Goal: Task Accomplishment & Management: Use online tool/utility

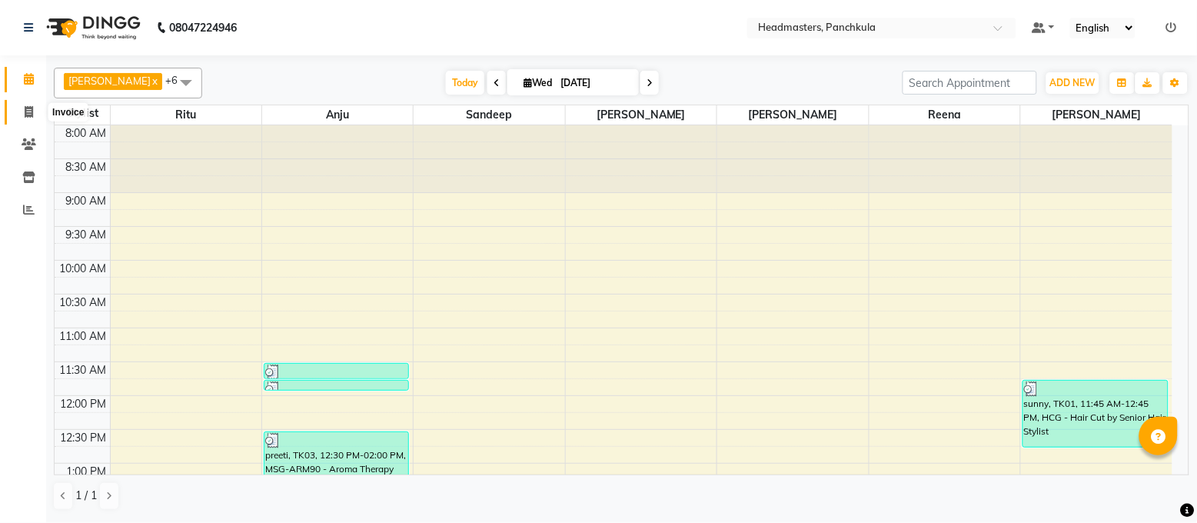
click at [32, 111] on icon at bounding box center [29, 112] width 8 height 12
select select "service"
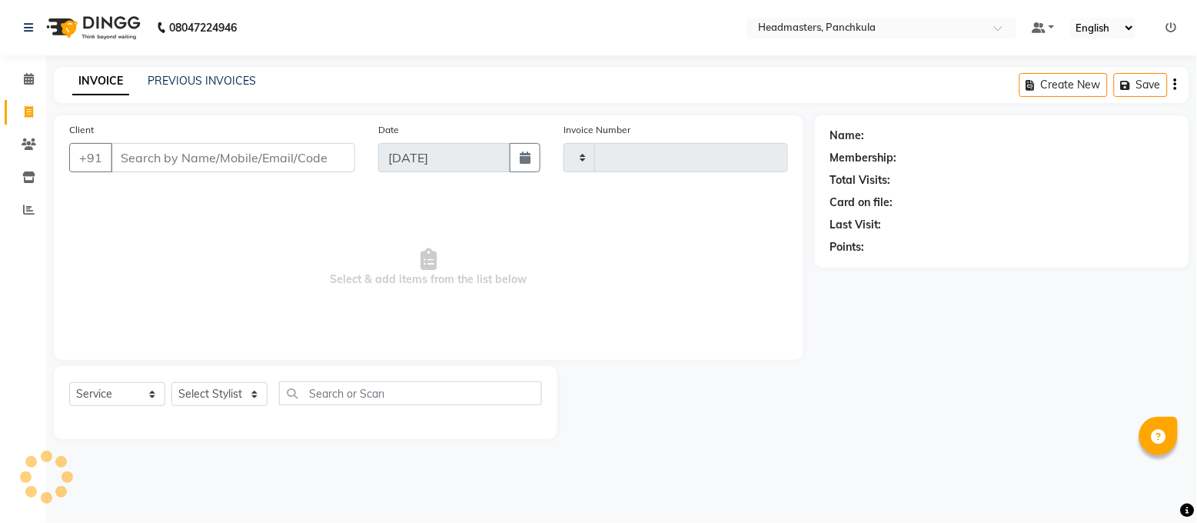
type input "2885"
select select "7376"
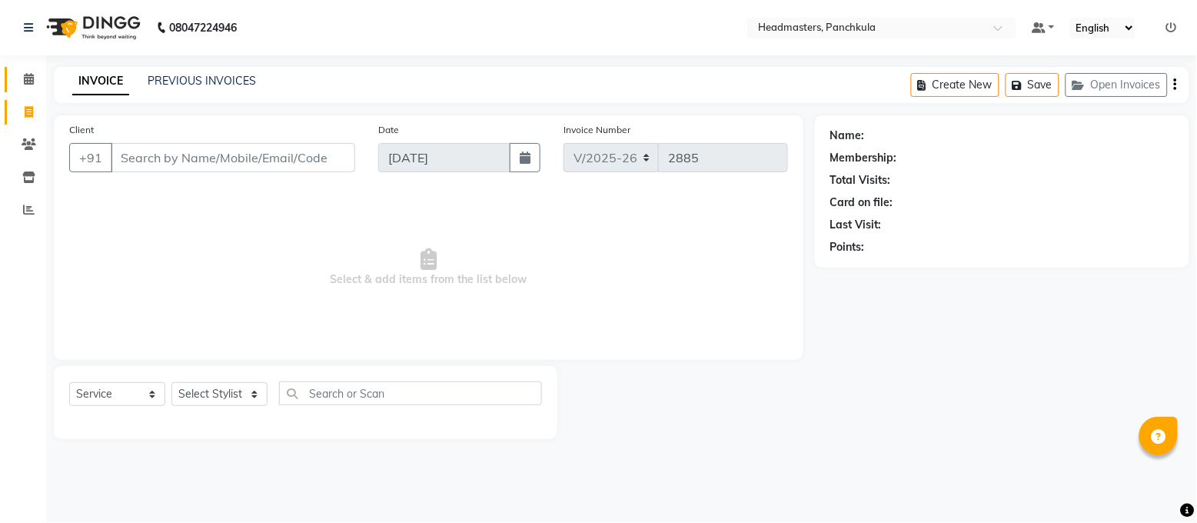
click at [29, 88] on link "Calendar" at bounding box center [23, 79] width 37 height 25
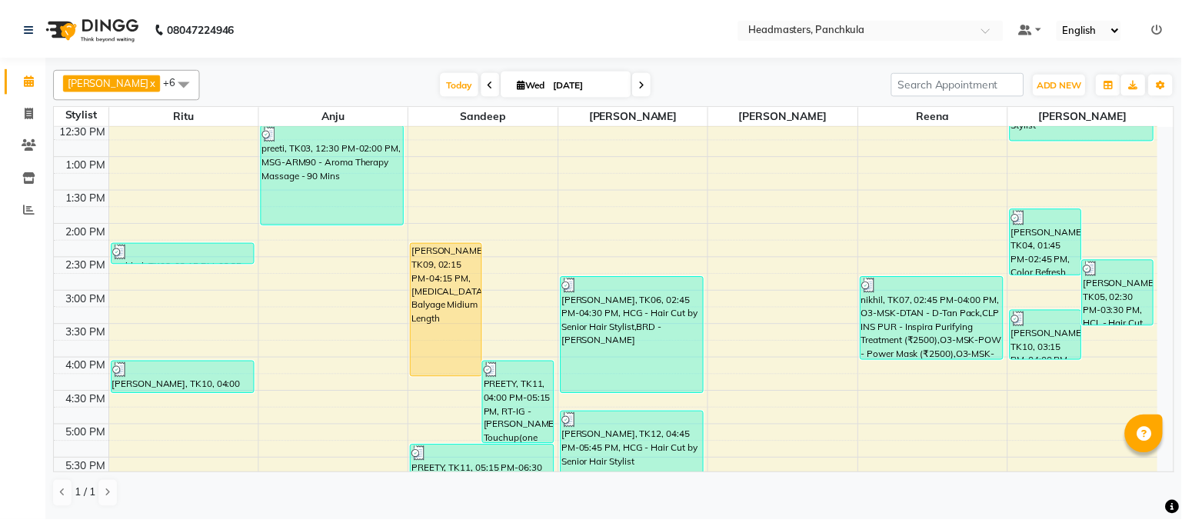
scroll to position [410, 0]
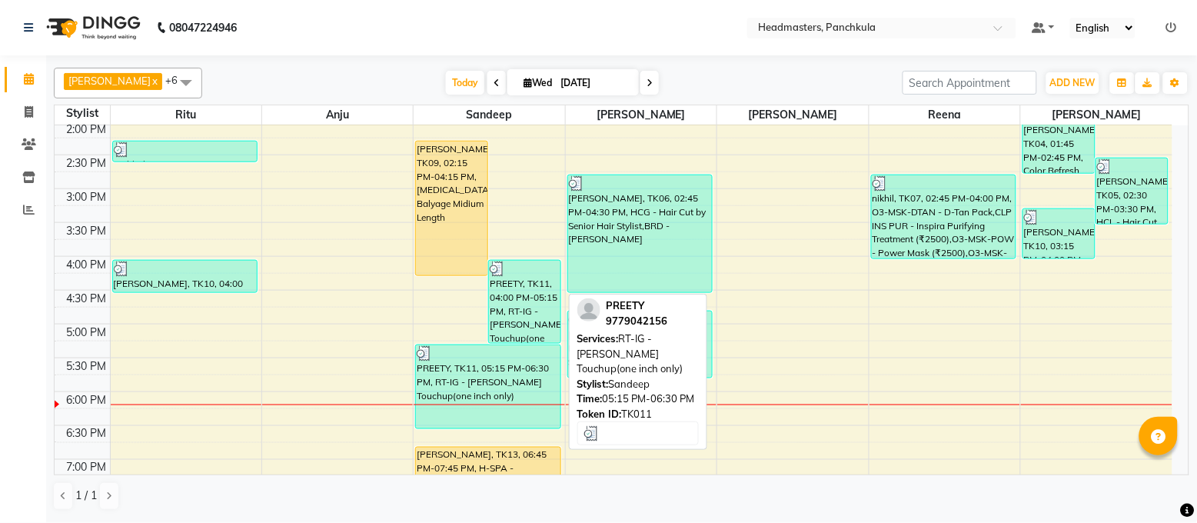
click at [486, 388] on div "PREETY, TK11, 05:15 PM-06:30 PM, RT-IG - [PERSON_NAME] Touchup(one inch only)" at bounding box center [488, 386] width 145 height 83
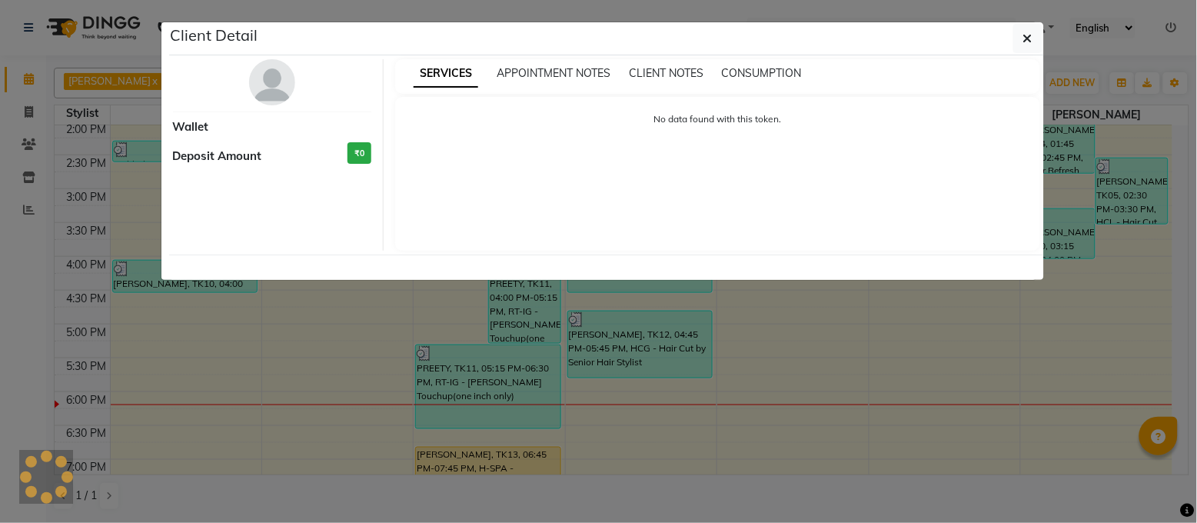
select select "3"
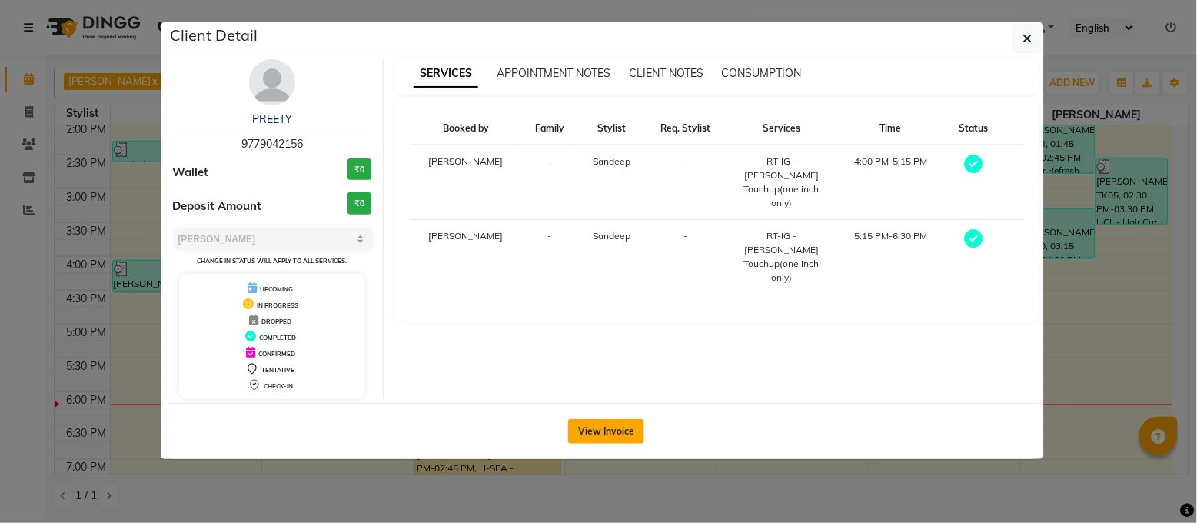
click at [628, 426] on button "View Invoice" at bounding box center [606, 431] width 76 height 25
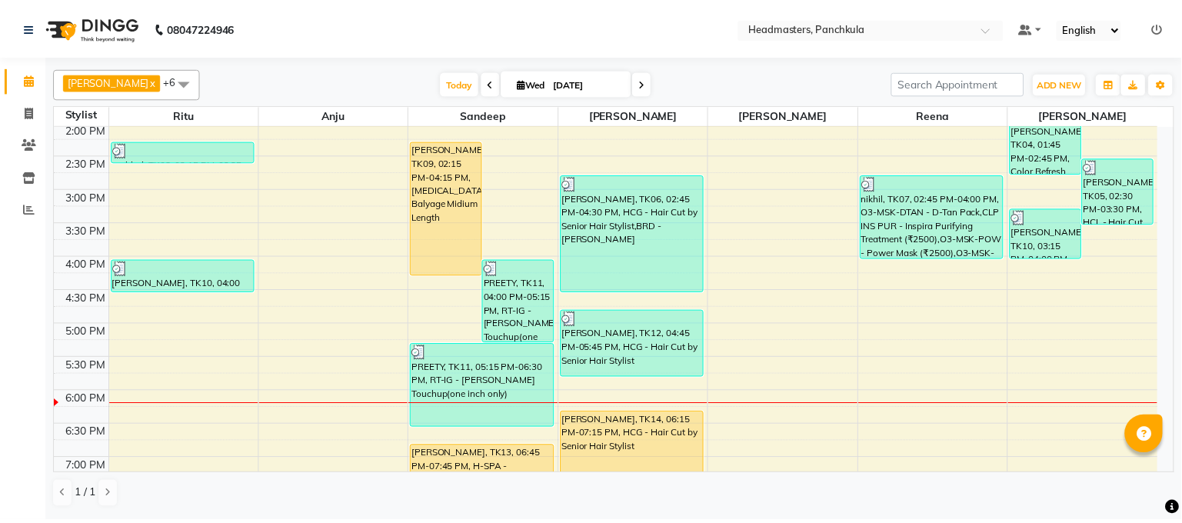
scroll to position [307, 0]
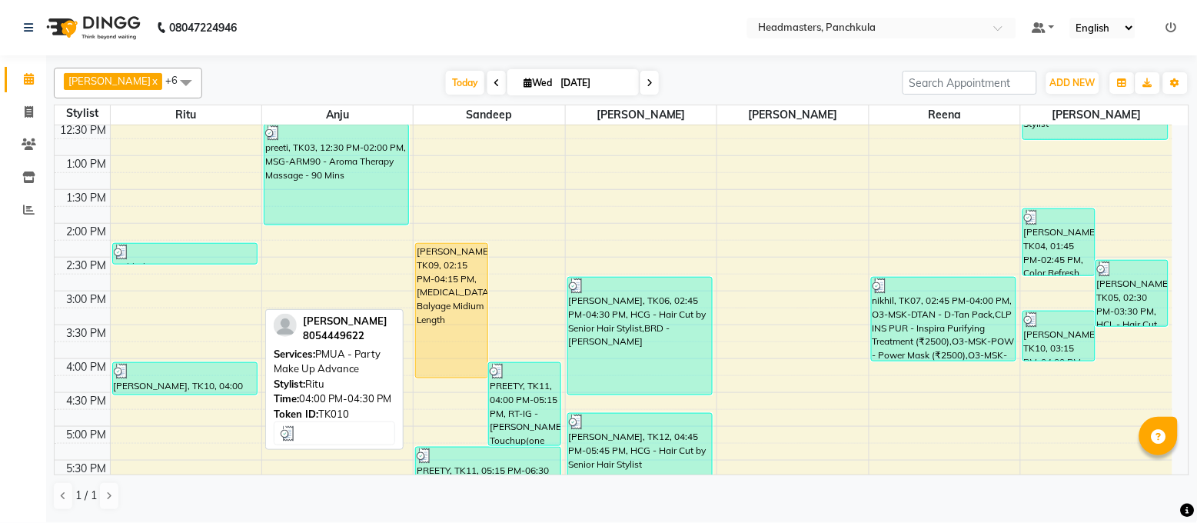
click at [151, 377] on div at bounding box center [185, 371] width 143 height 15
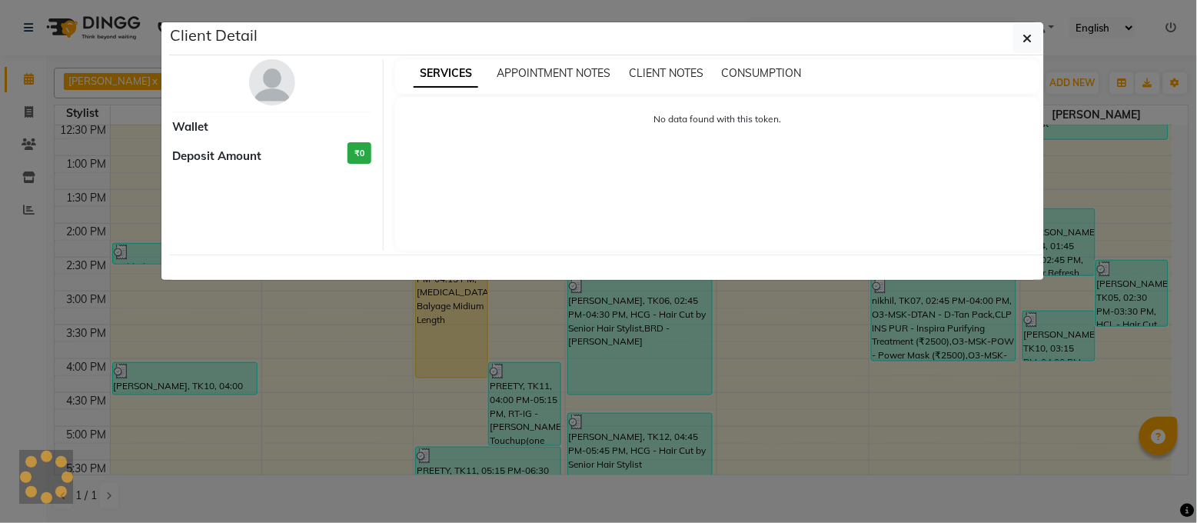
select select "3"
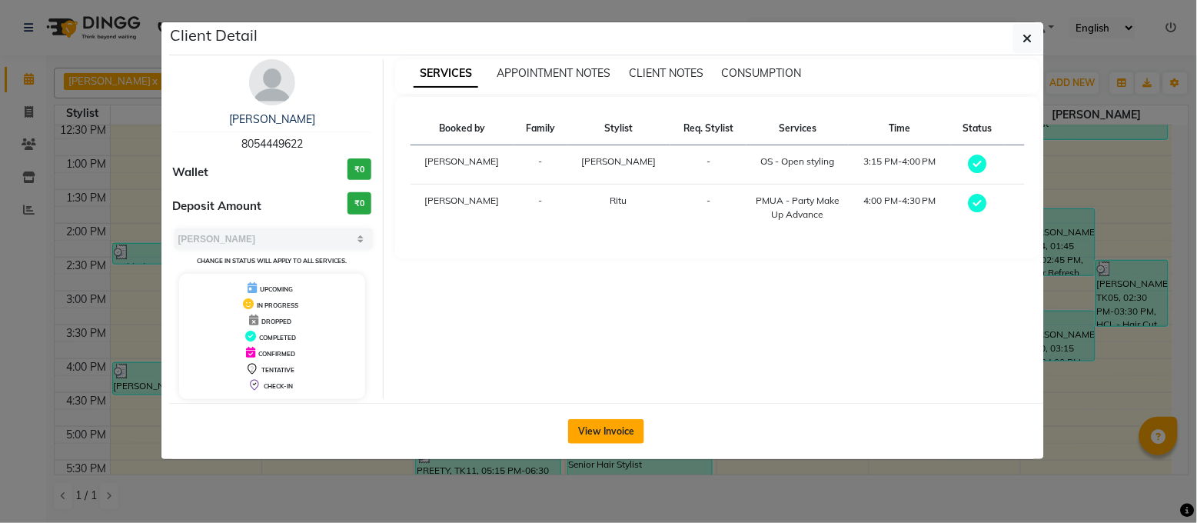
click at [619, 428] on button "View Invoice" at bounding box center [606, 431] width 76 height 25
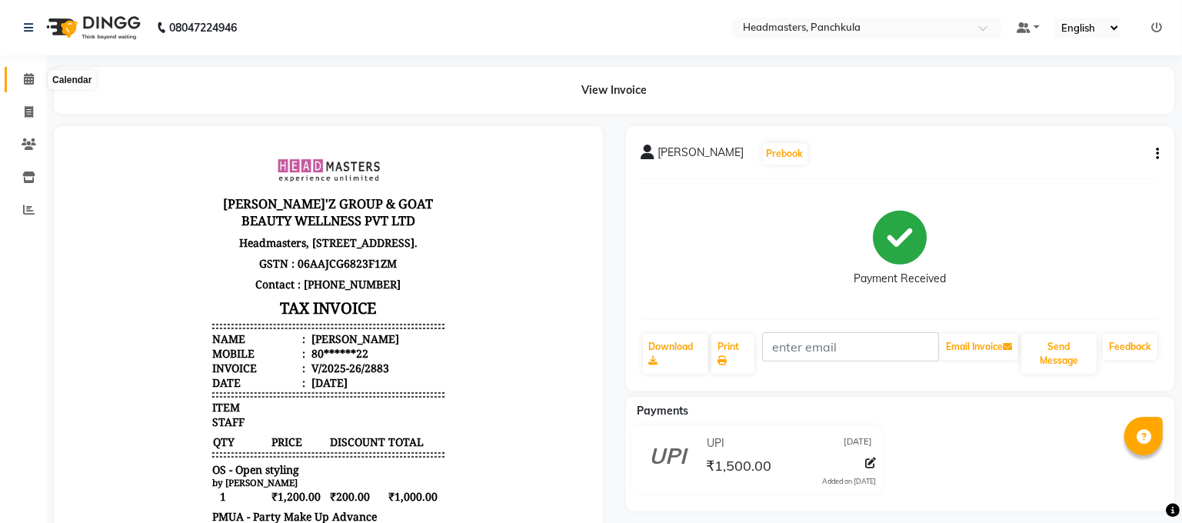
click at [33, 78] on span at bounding box center [28, 80] width 27 height 18
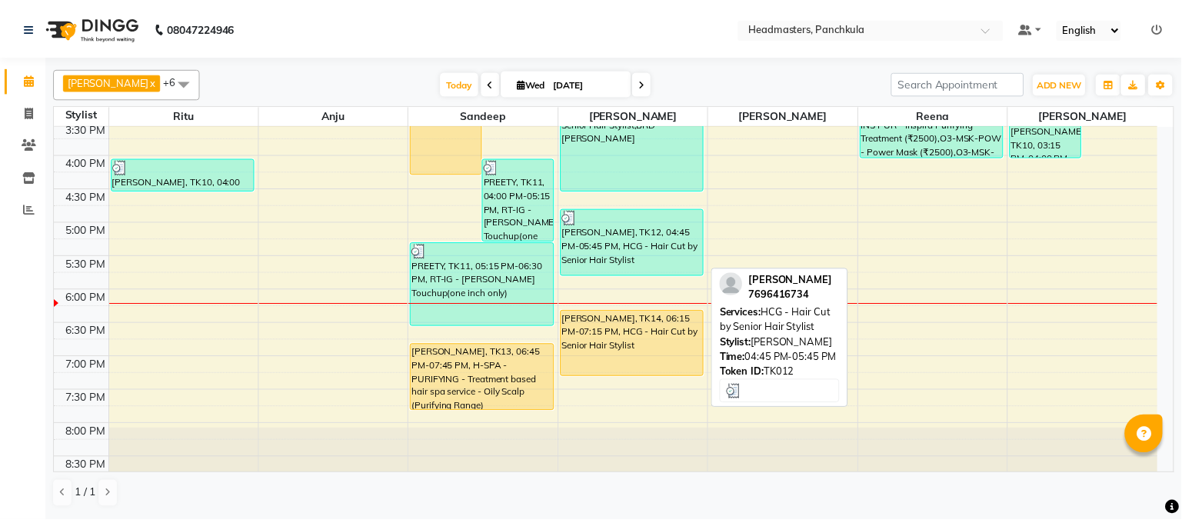
scroll to position [410, 0]
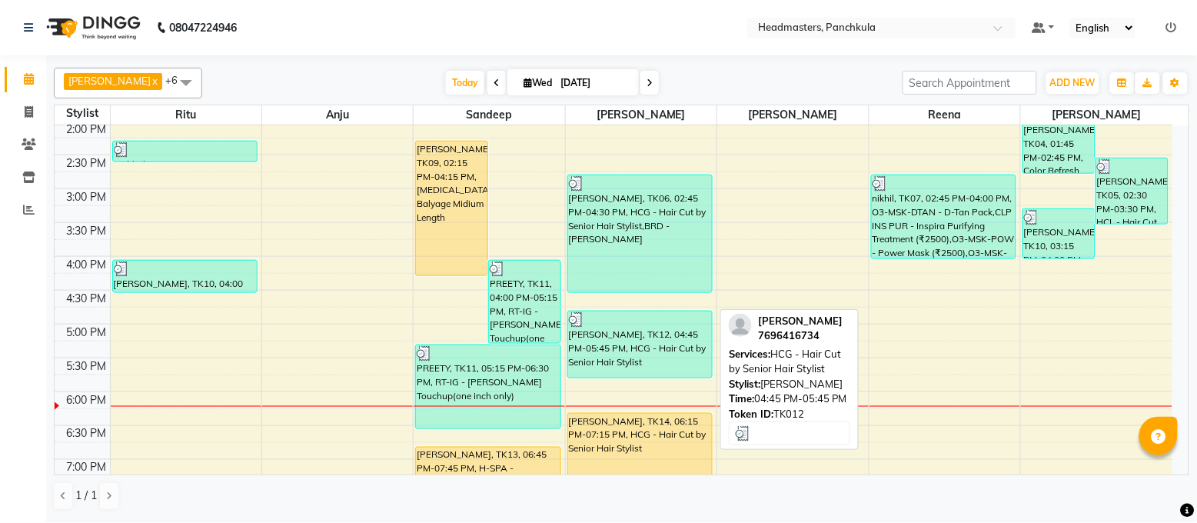
click at [649, 350] on div "[PERSON_NAME], TK12, 04:45 PM-05:45 PM, HCG - Hair Cut by Senior Hair Stylist" at bounding box center [640, 344] width 145 height 66
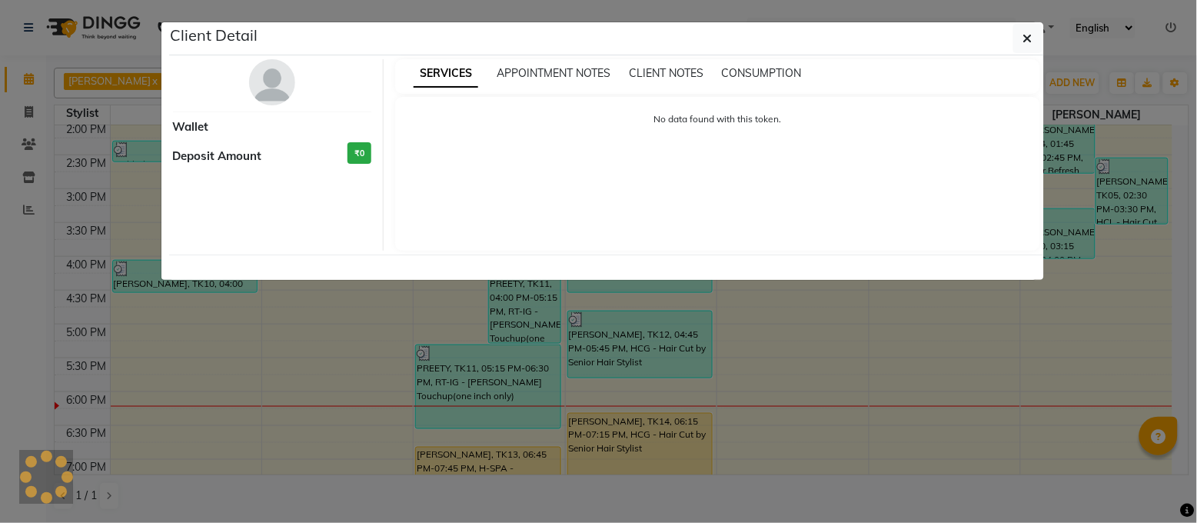
select select "3"
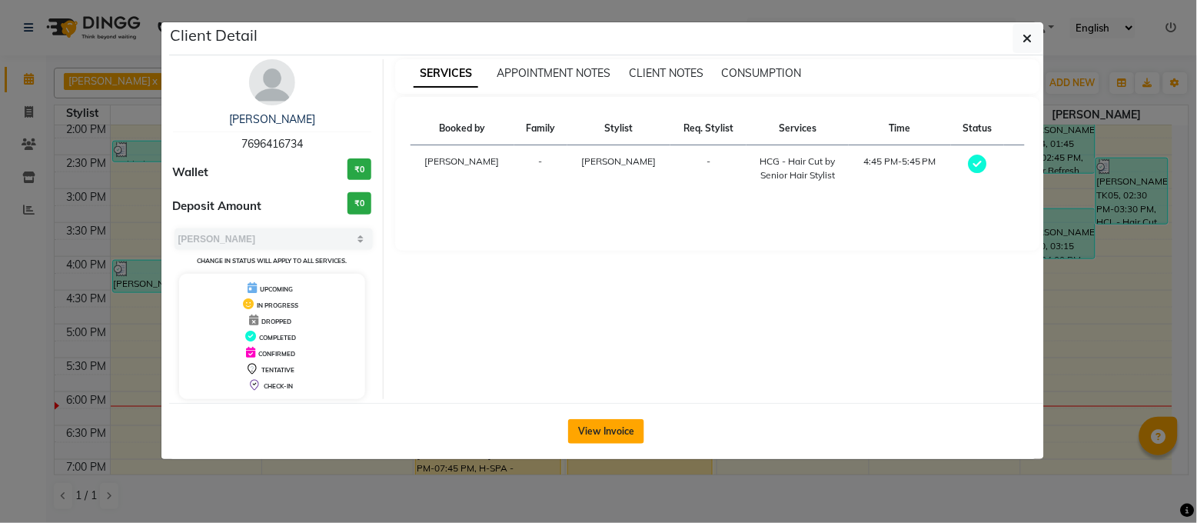
click at [630, 429] on button "View Invoice" at bounding box center [606, 431] width 76 height 25
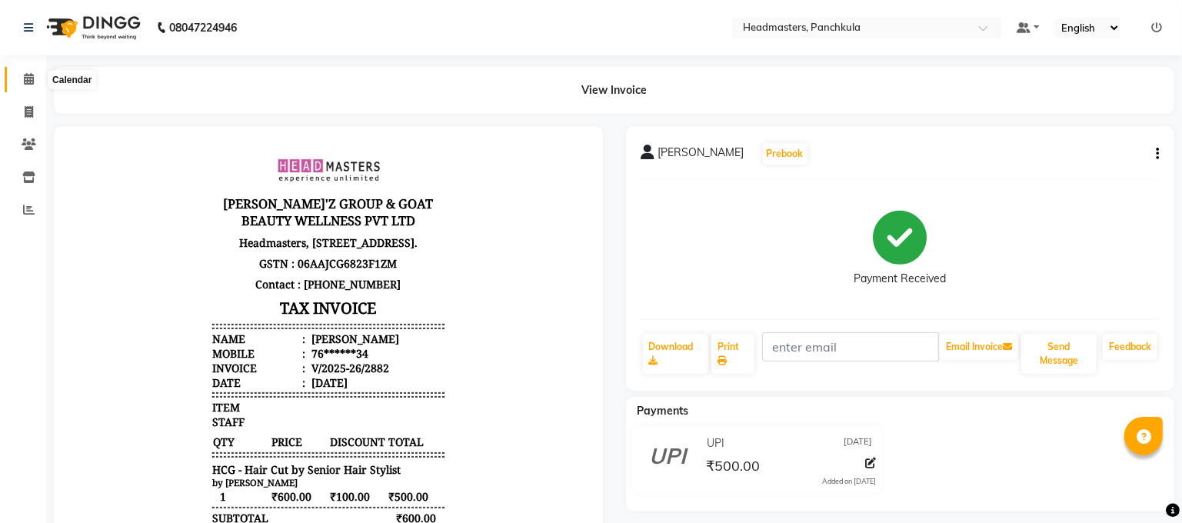
click at [15, 79] on span at bounding box center [28, 80] width 27 height 18
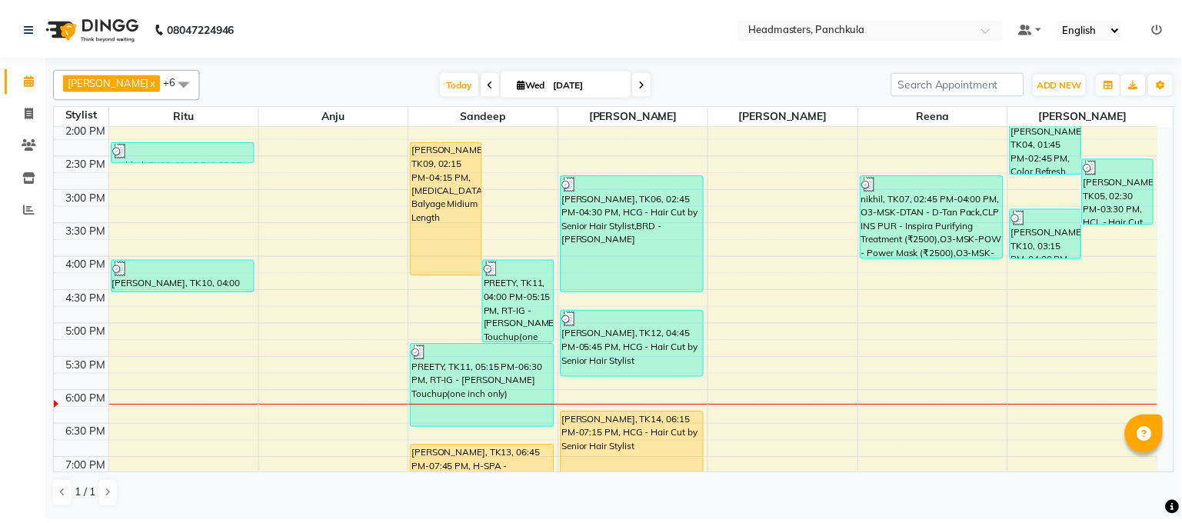
scroll to position [307, 0]
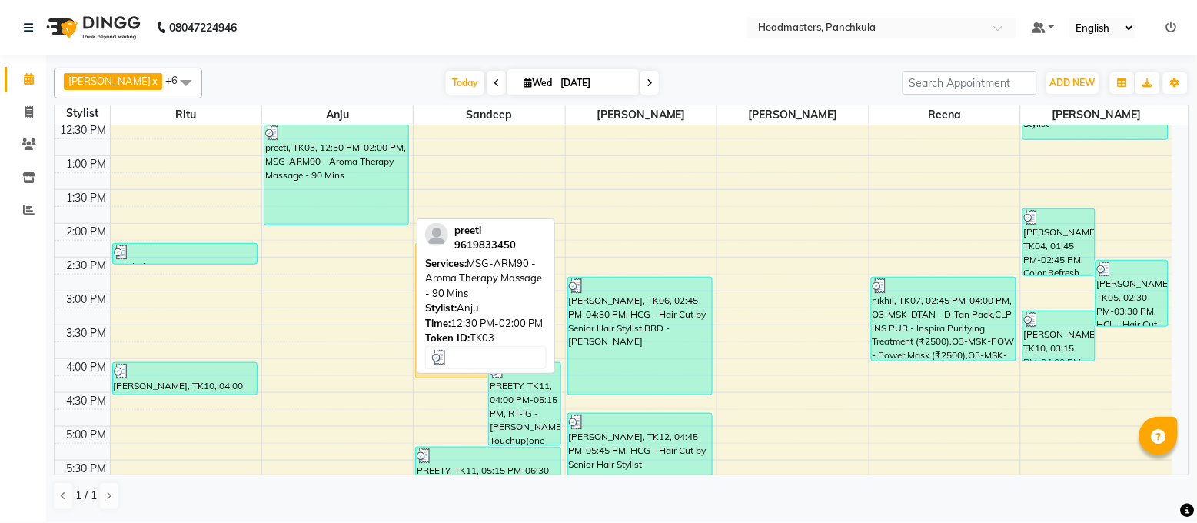
click at [318, 193] on div "preeti, TK03, 12:30 PM-02:00 PM, MSG-ARM90 - Aroma Therapy Massage - 90 Mins" at bounding box center [336, 175] width 145 height 100
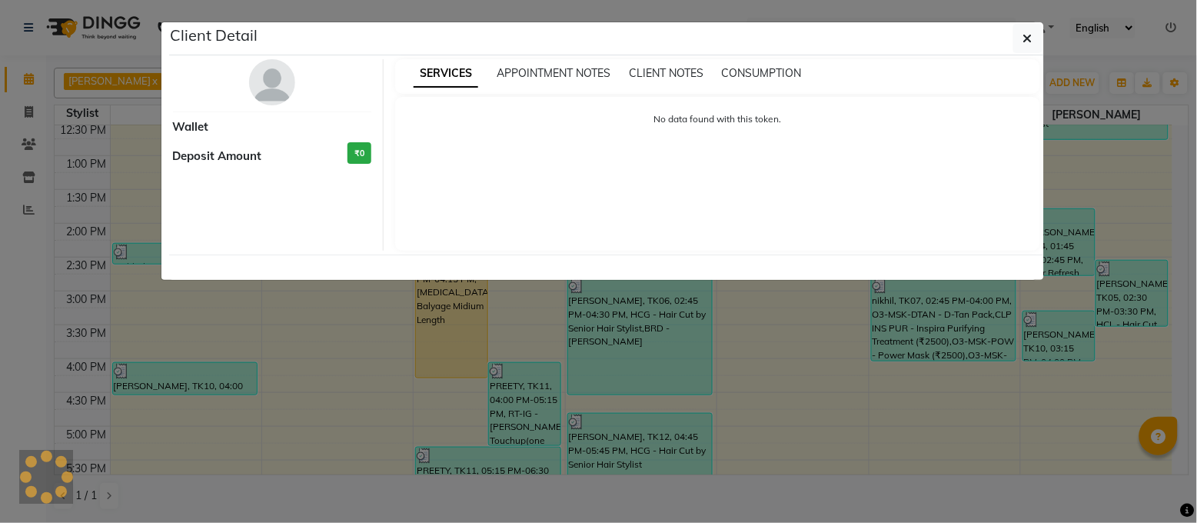
select select "3"
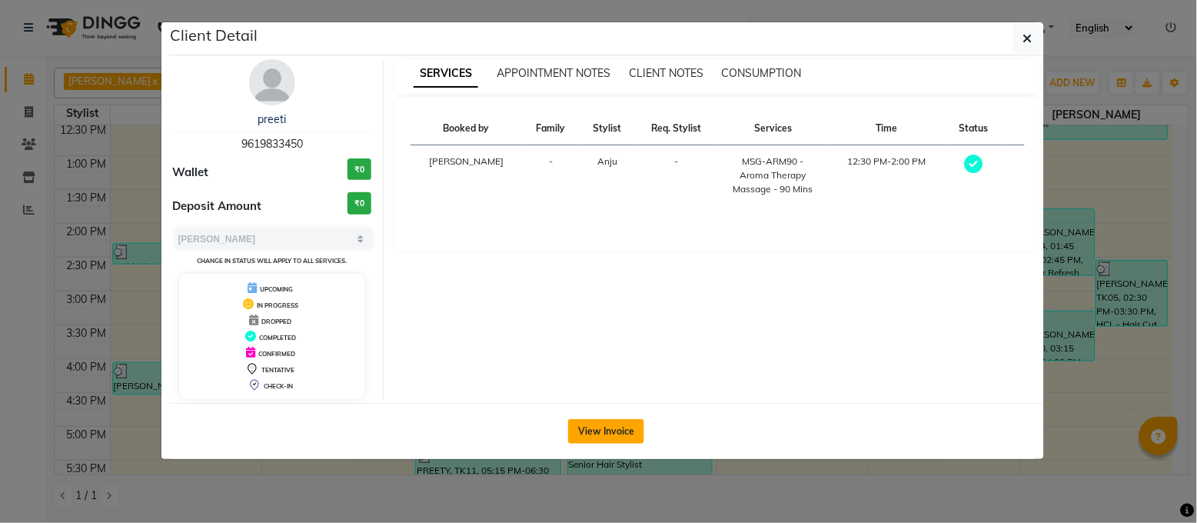
click at [587, 419] on button "View Invoice" at bounding box center [606, 431] width 76 height 25
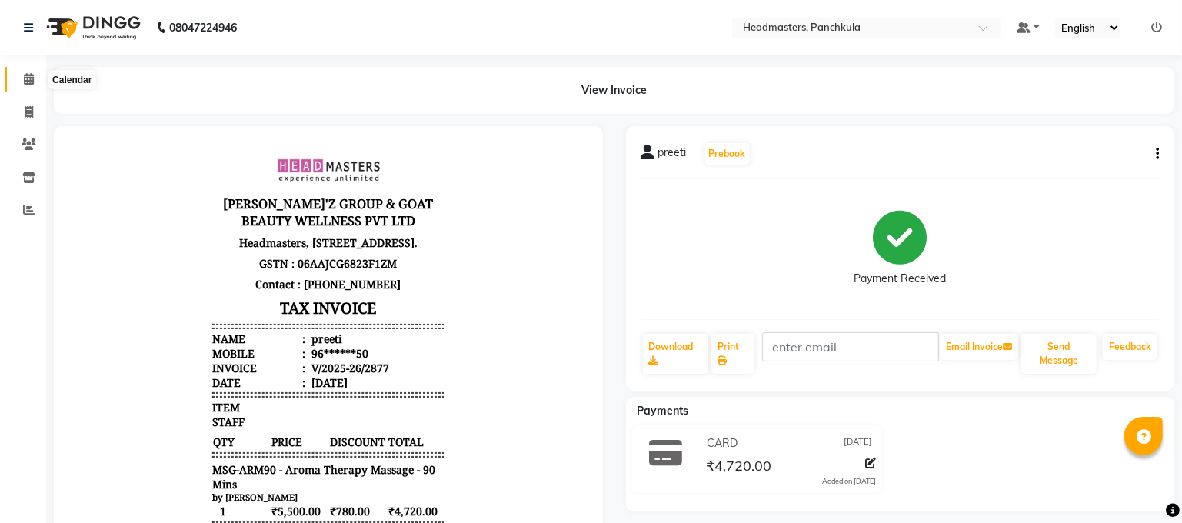
click at [23, 71] on span at bounding box center [28, 80] width 27 height 18
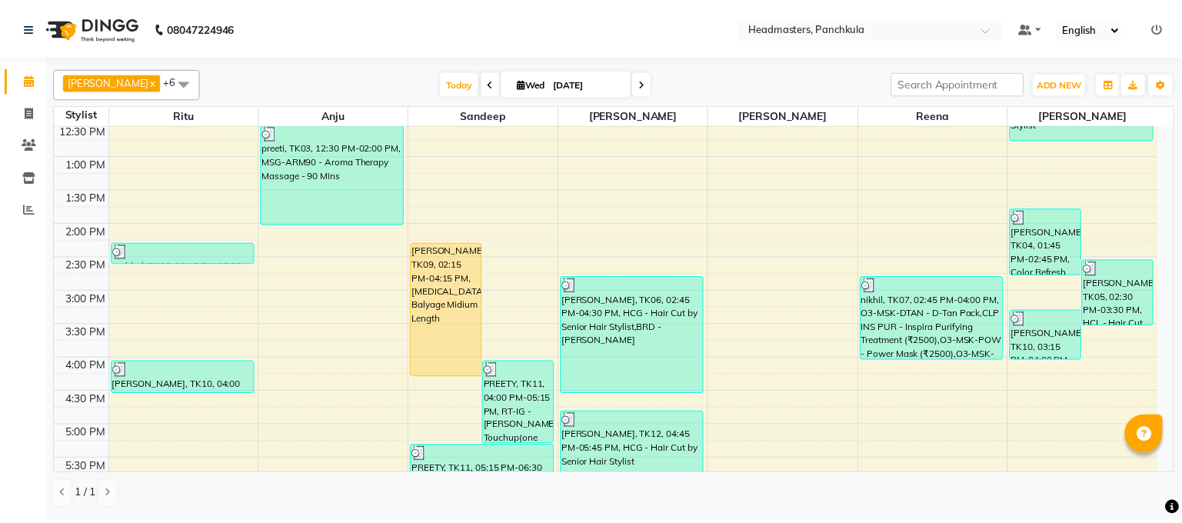
scroll to position [410, 0]
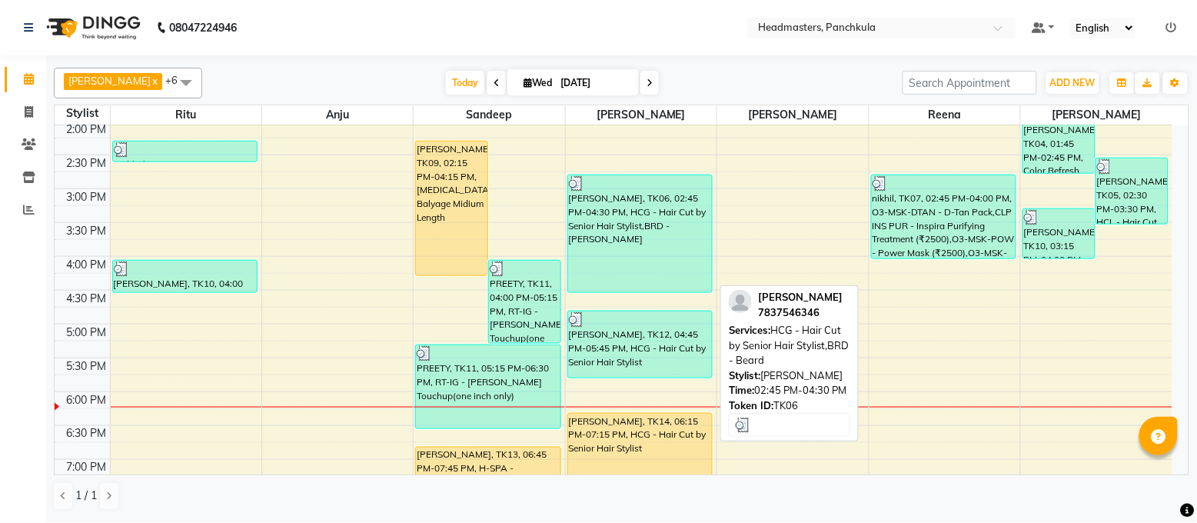
click at [618, 284] on div "[PERSON_NAME], TK06, 02:45 PM-04:30 PM, HCG - Hair Cut by Senior Hair Stylist,B…" at bounding box center [640, 233] width 145 height 117
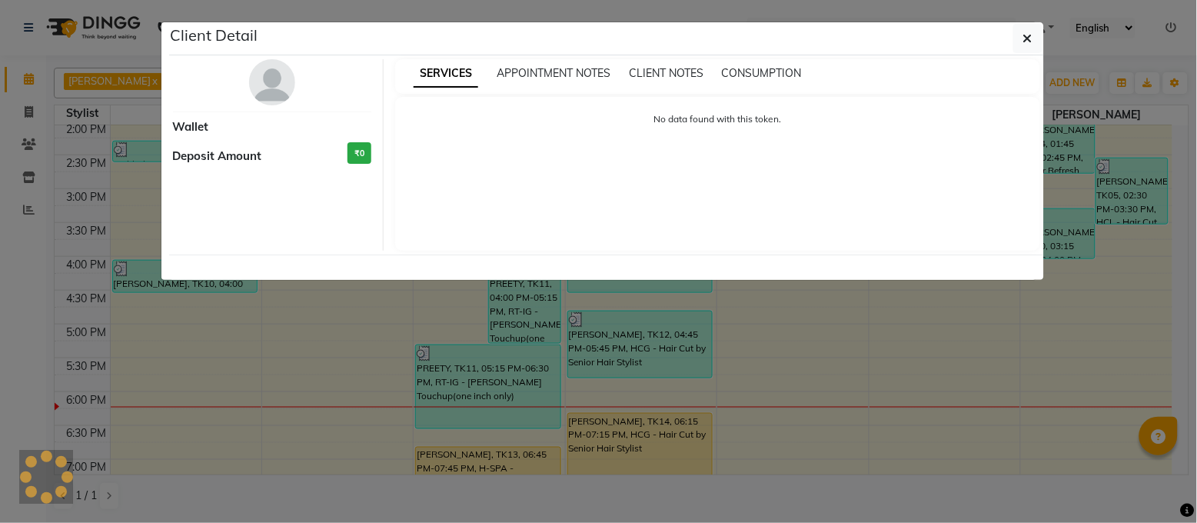
select select "3"
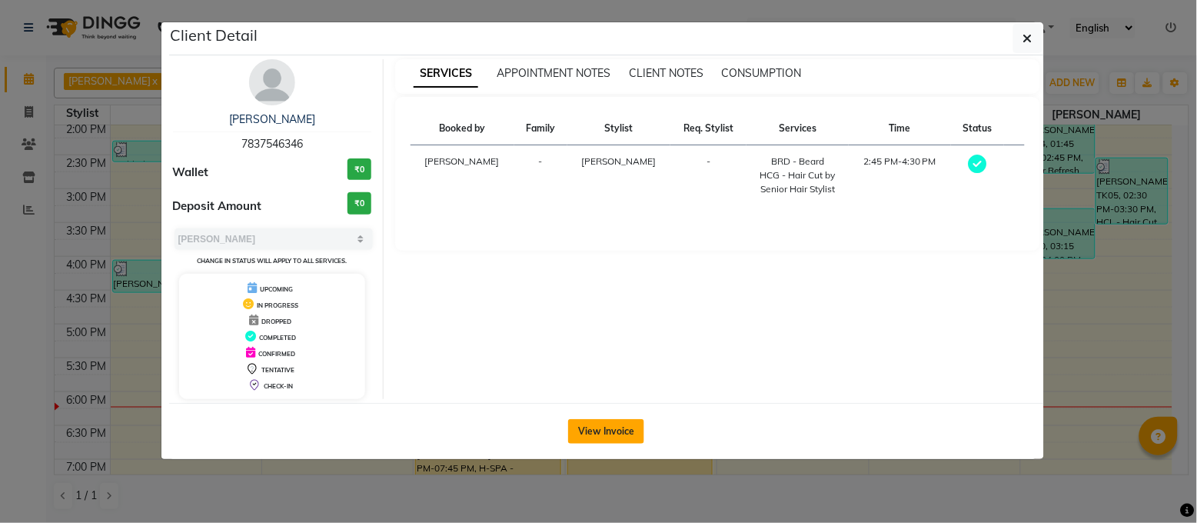
click at [592, 437] on button "View Invoice" at bounding box center [606, 431] width 76 height 25
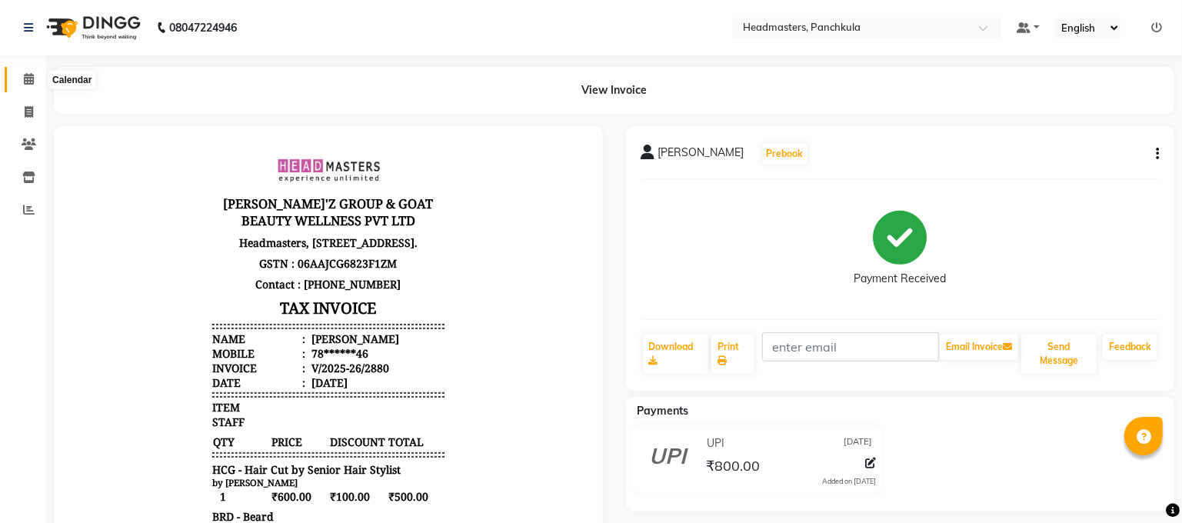
click at [28, 77] on icon at bounding box center [29, 79] width 10 height 12
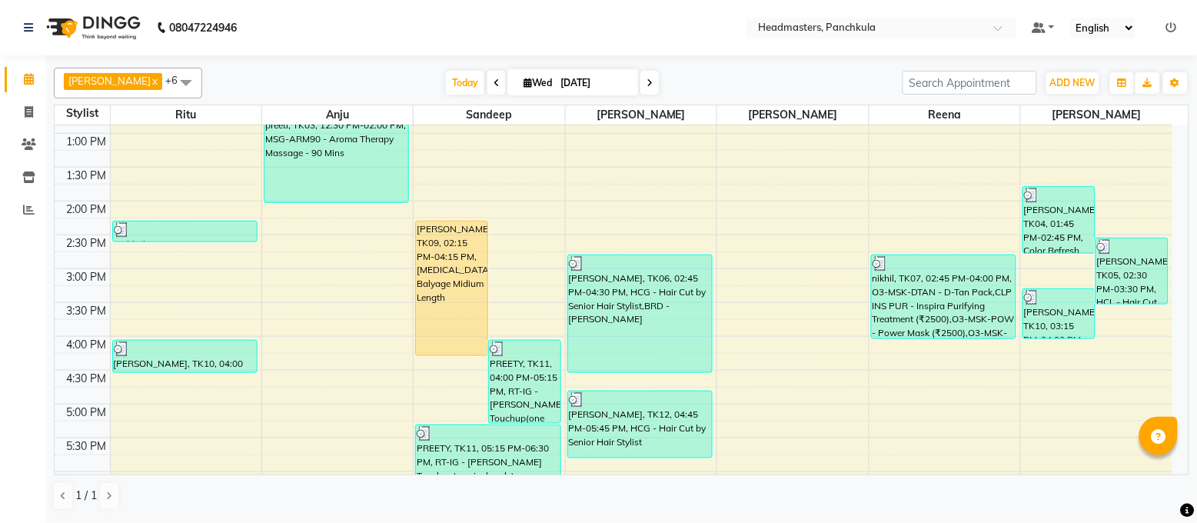
scroll to position [432, 0]
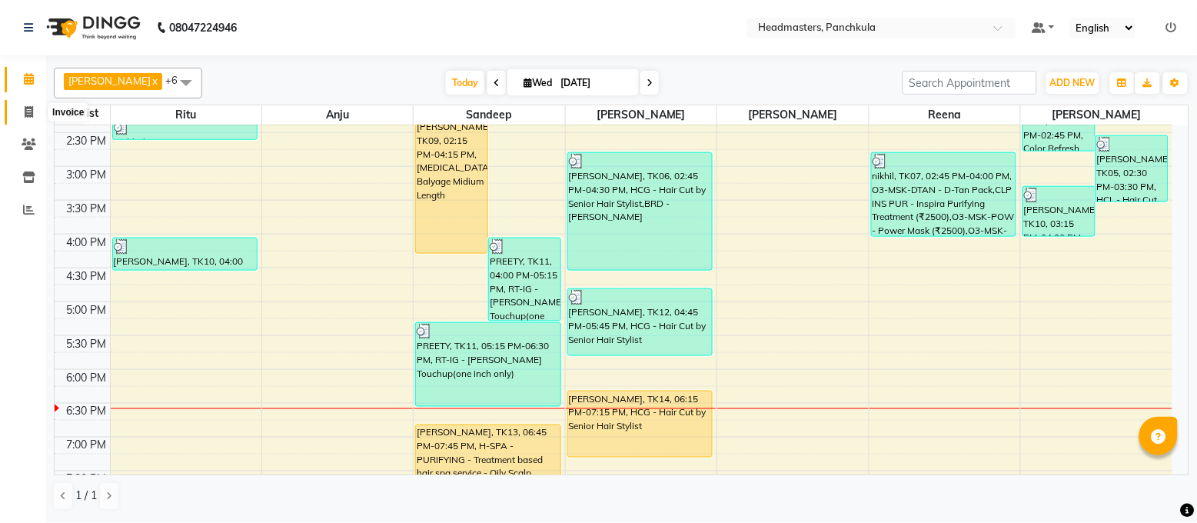
click at [34, 115] on span at bounding box center [28, 113] width 27 height 18
select select "service"
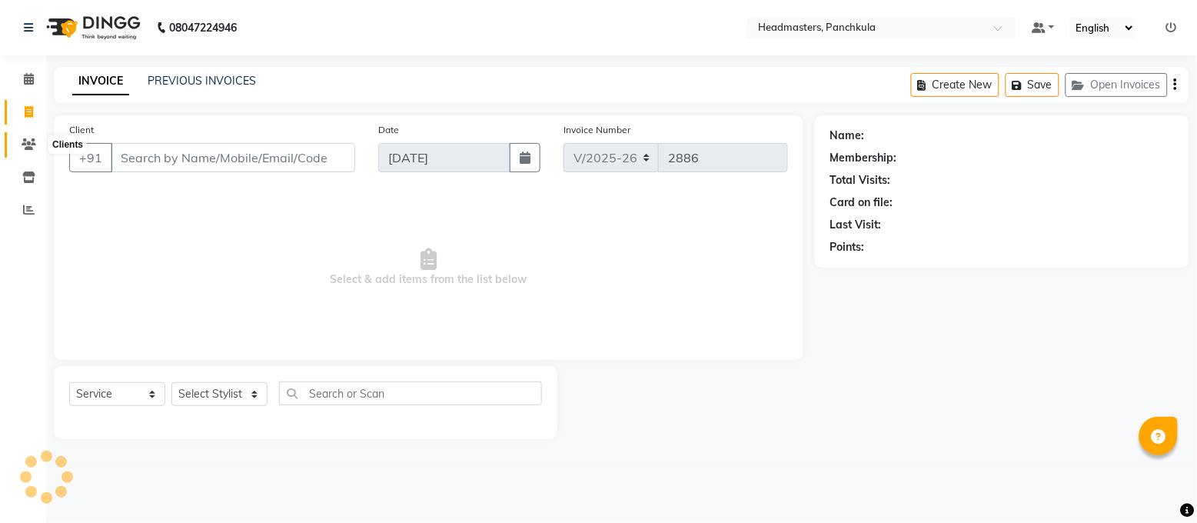
click at [24, 138] on icon at bounding box center [29, 144] width 15 height 12
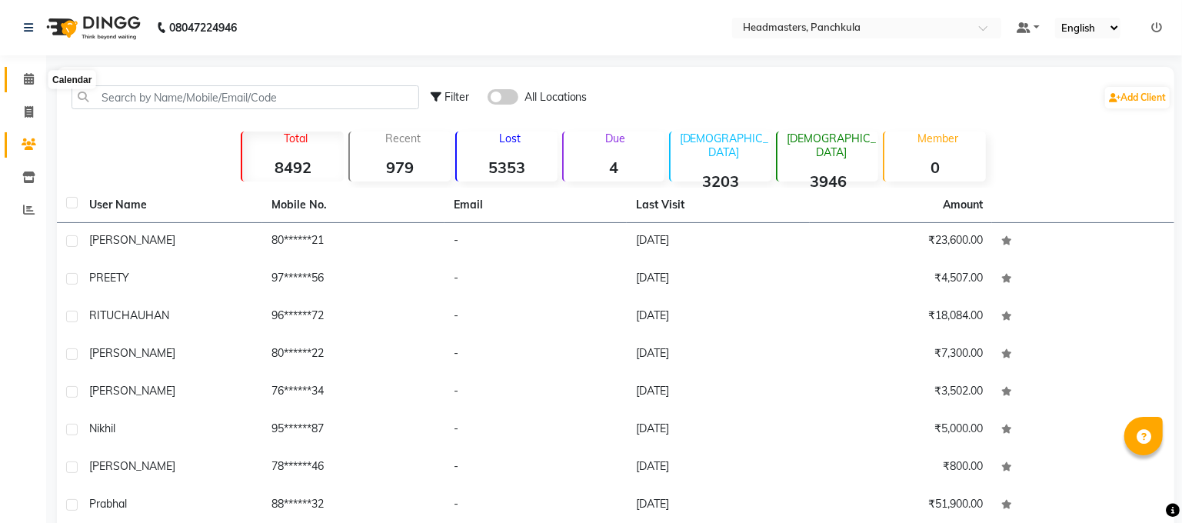
click at [32, 86] on span at bounding box center [28, 80] width 27 height 18
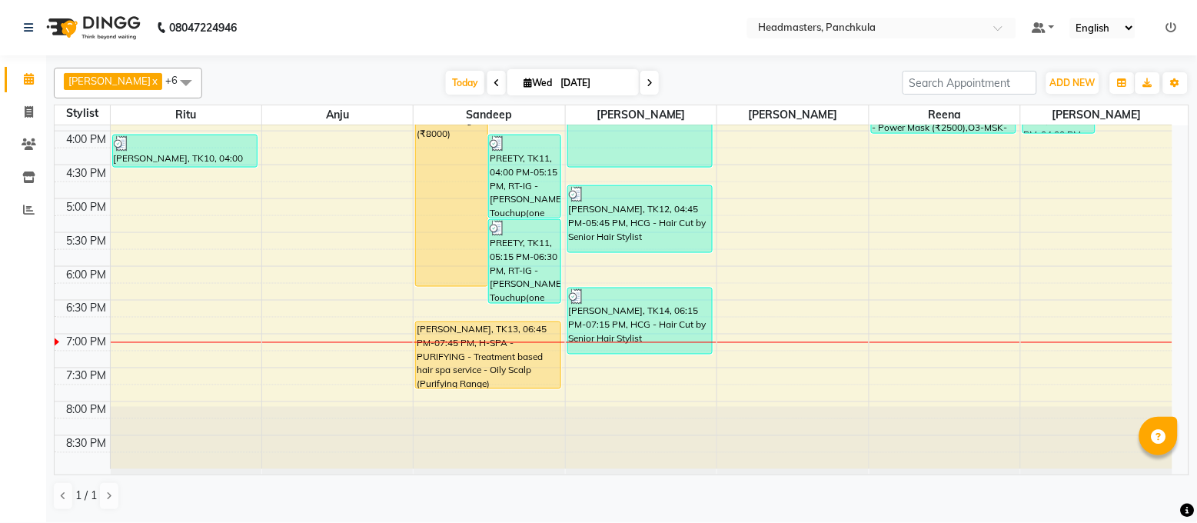
scroll to position [432, 0]
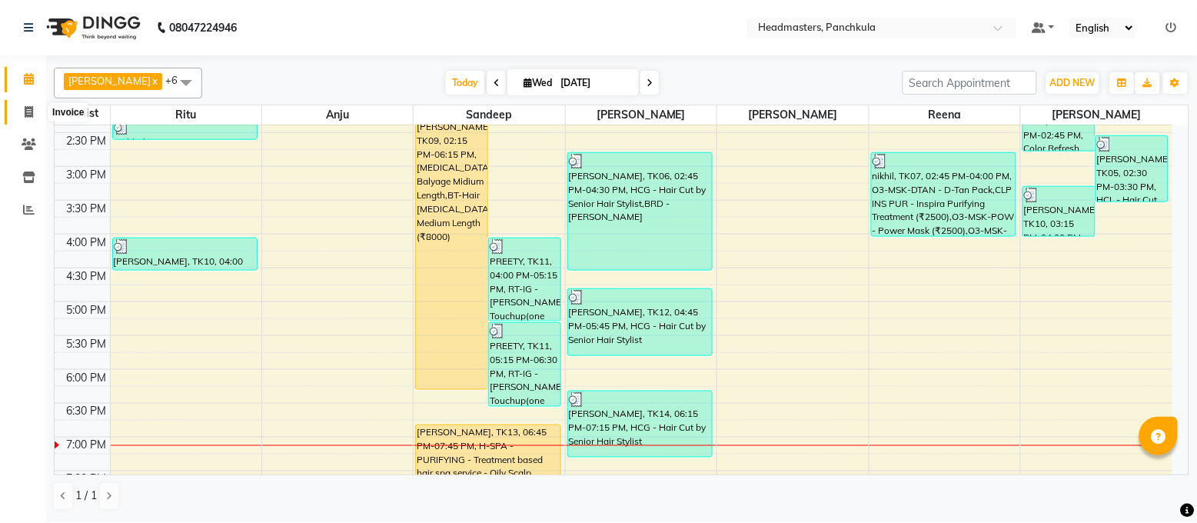
click at [35, 108] on span at bounding box center [28, 113] width 27 height 18
select select "service"
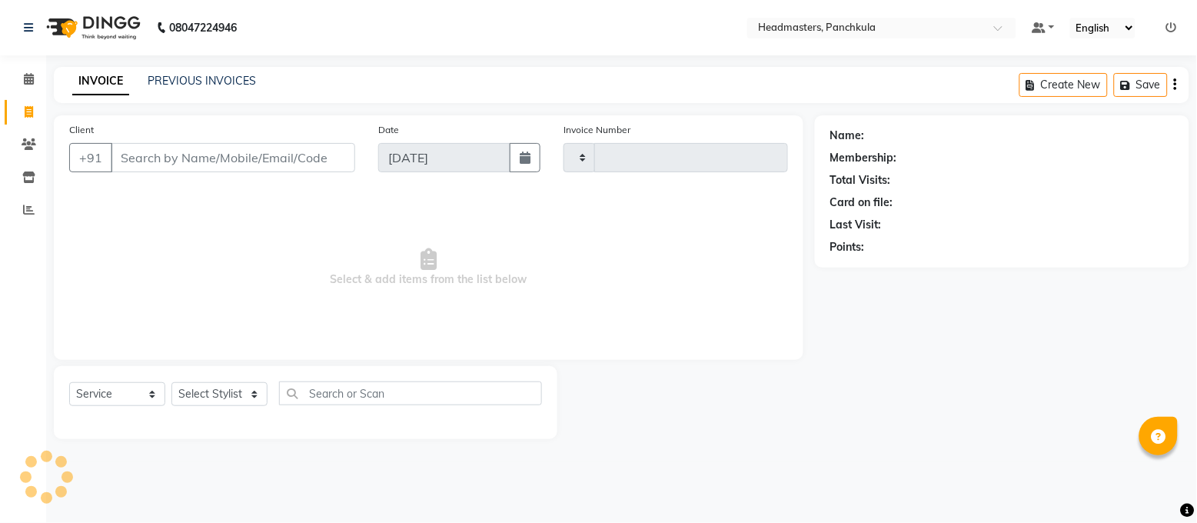
type input "2887"
select select "7376"
click at [33, 76] on span at bounding box center [28, 80] width 27 height 18
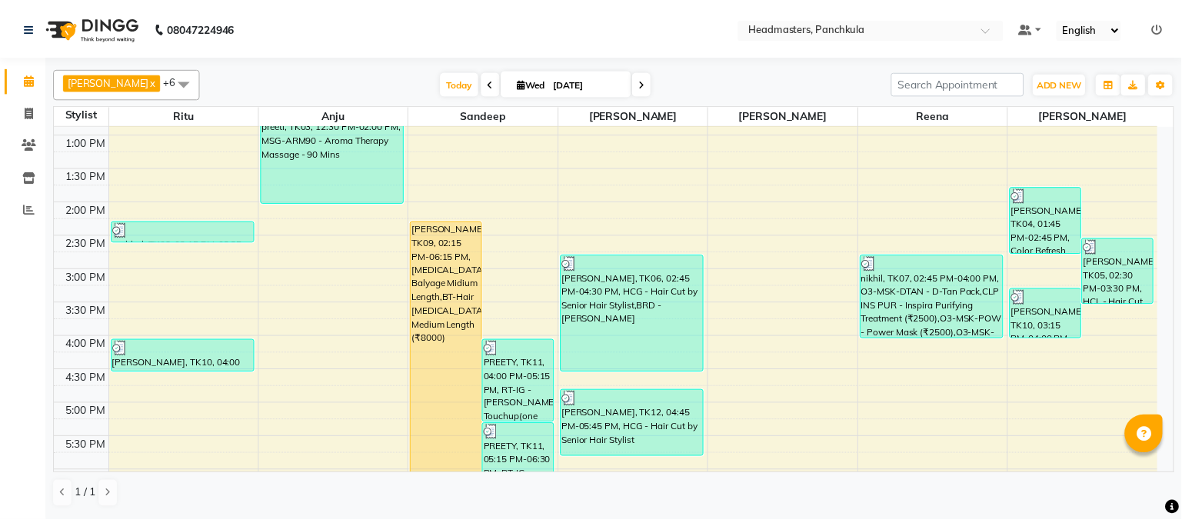
scroll to position [535, 0]
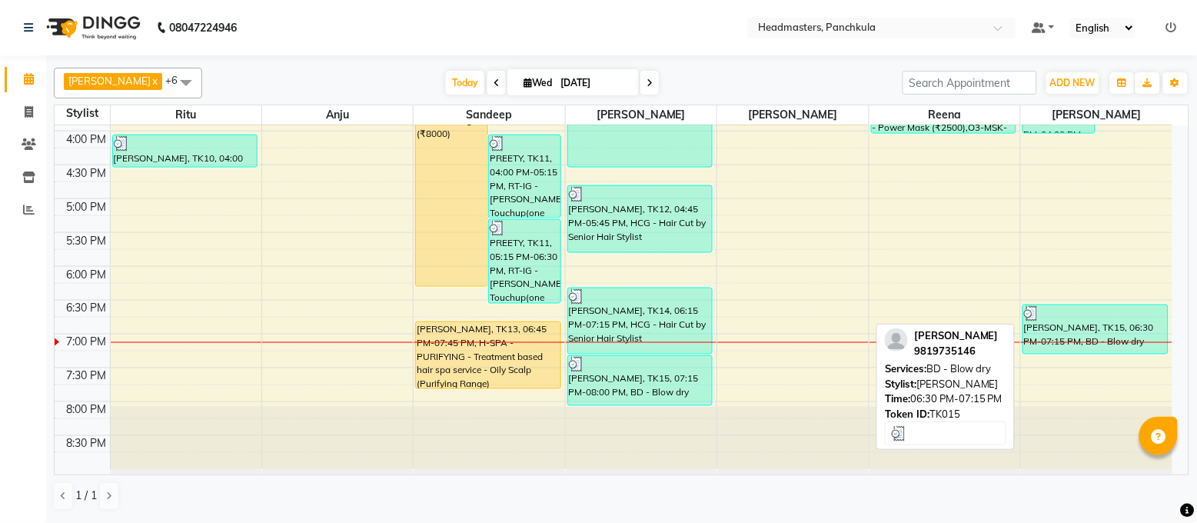
click at [1053, 329] on div "[PERSON_NAME], TK15, 06:30 PM-07:15 PM, BD - Blow dry" at bounding box center [1095, 329] width 145 height 48
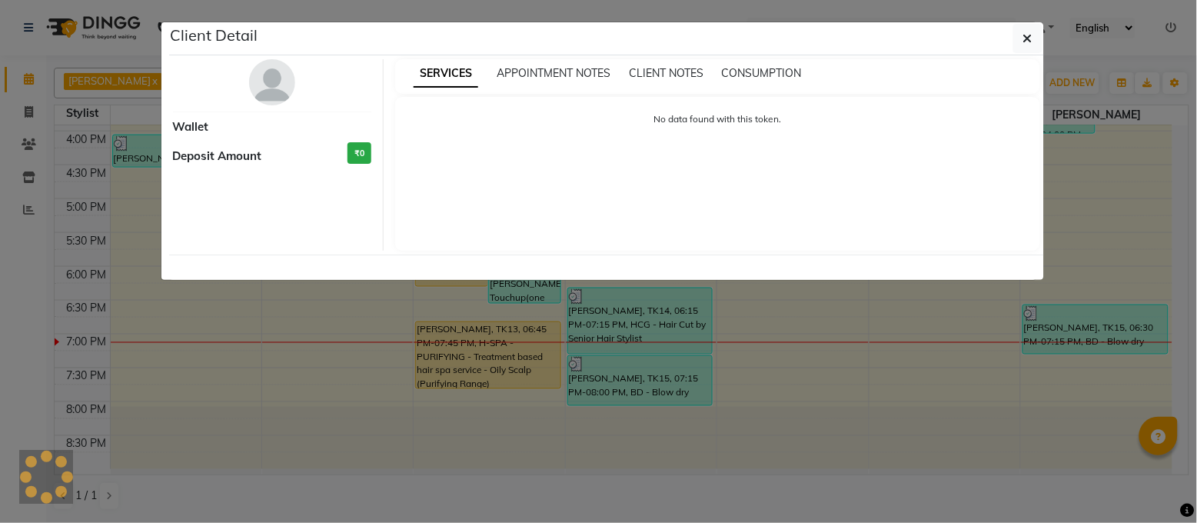
select select "3"
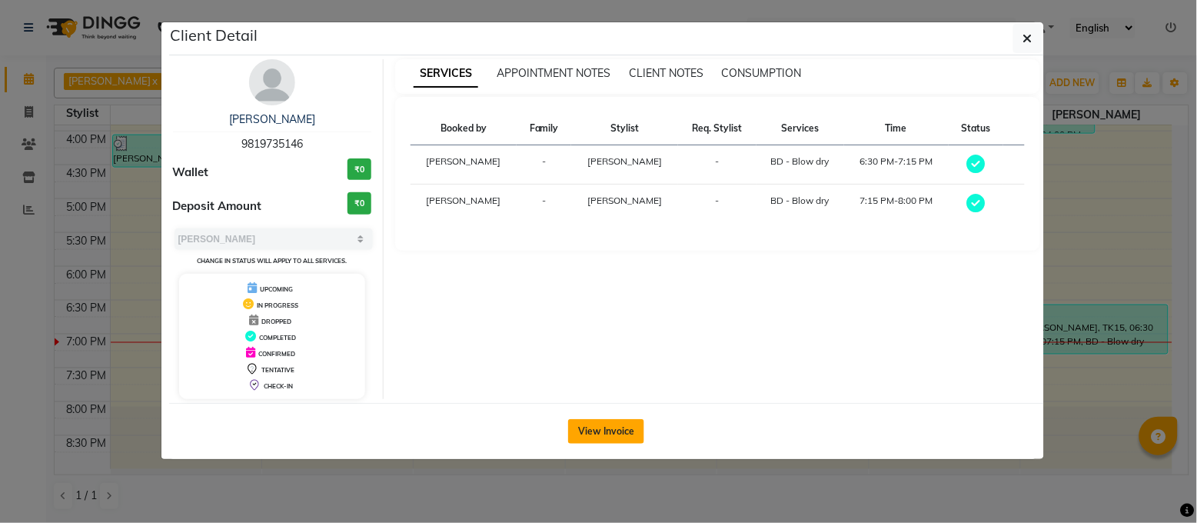
click at [610, 433] on button "View Invoice" at bounding box center [606, 431] width 76 height 25
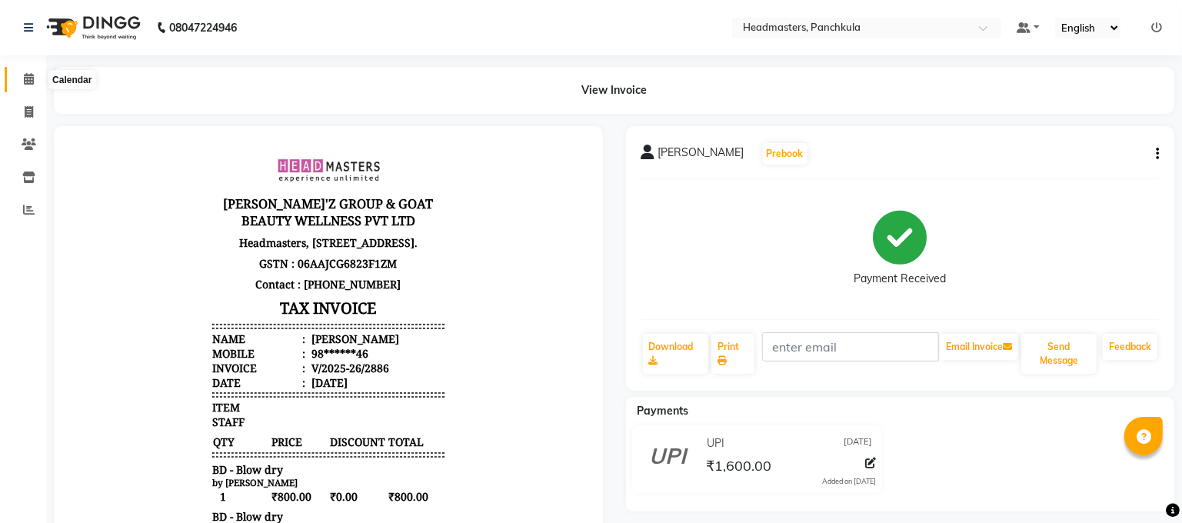
click at [24, 80] on icon at bounding box center [29, 79] width 10 height 12
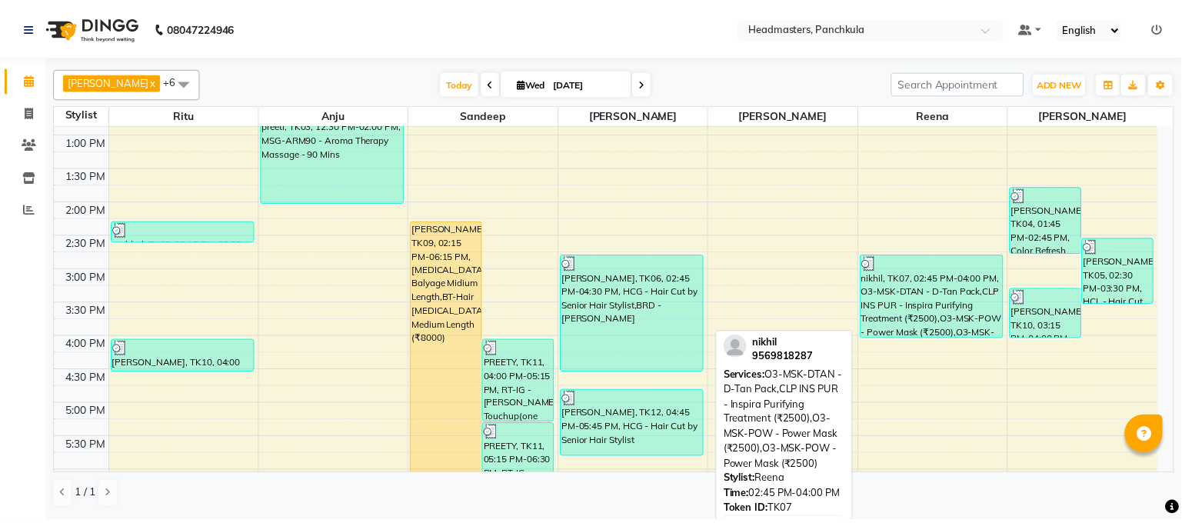
scroll to position [535, 0]
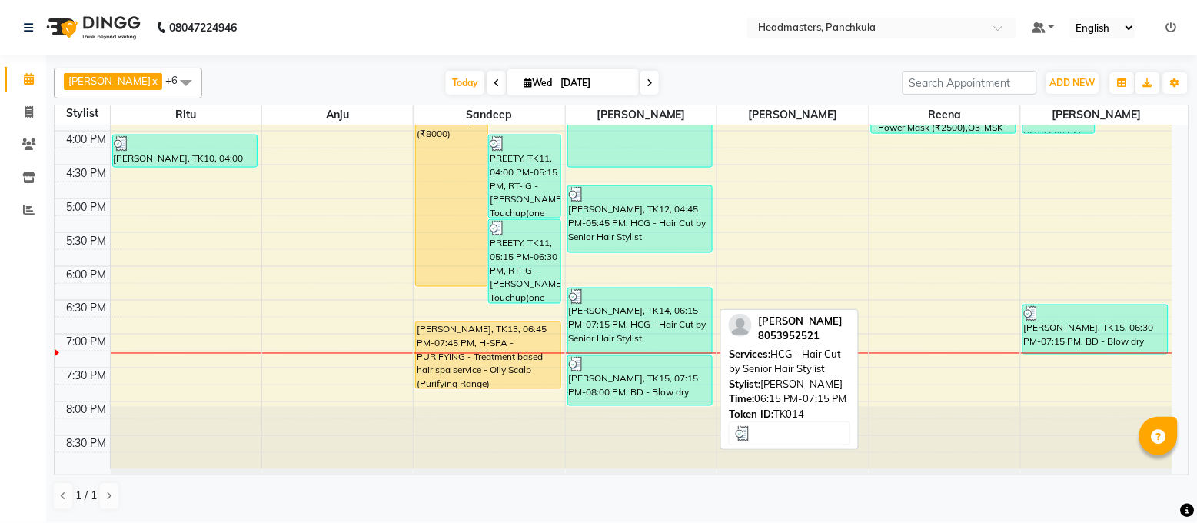
click at [603, 331] on div "[PERSON_NAME], TK14, 06:15 PM-07:15 PM, HCG - Hair Cut by Senior Hair Stylist" at bounding box center [640, 320] width 145 height 65
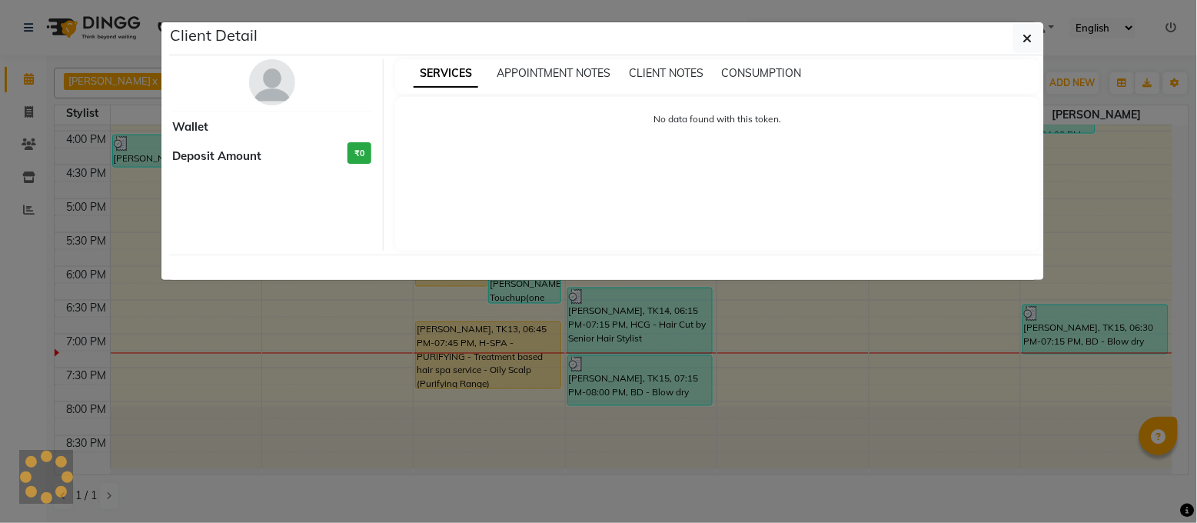
select select "3"
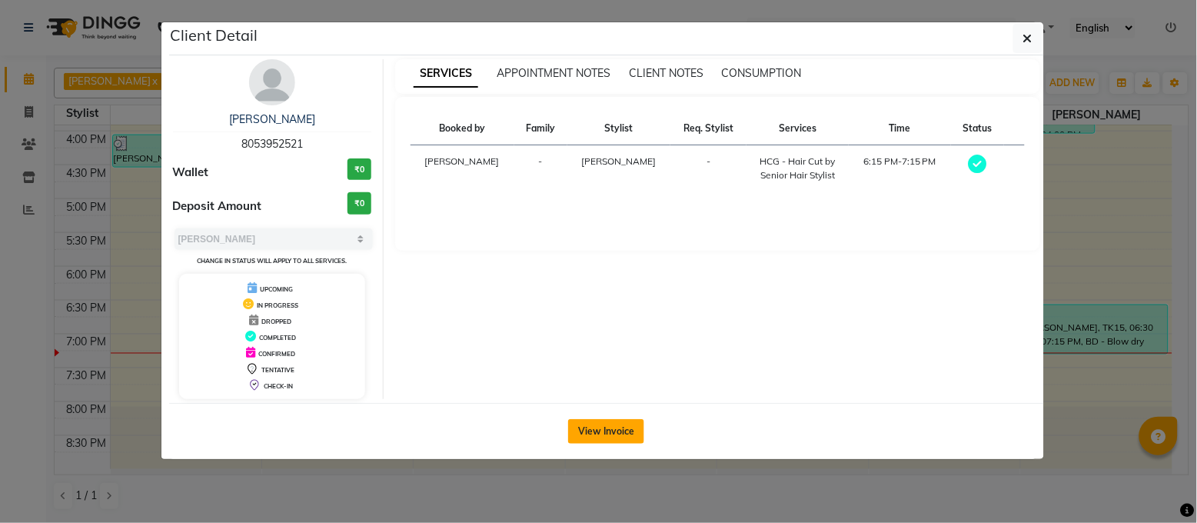
click at [615, 425] on button "View Invoice" at bounding box center [606, 431] width 76 height 25
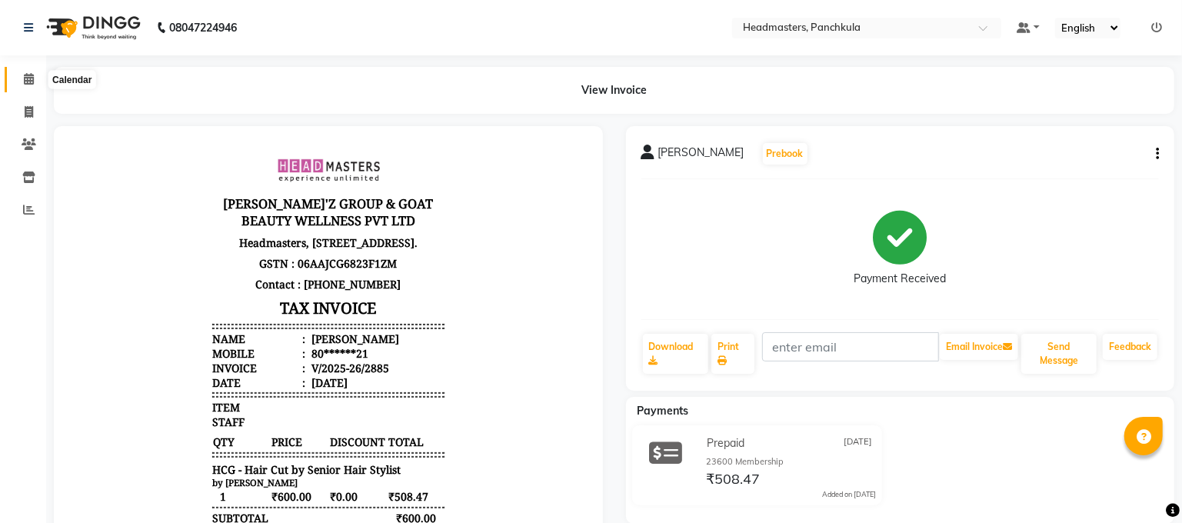
click at [15, 82] on span at bounding box center [28, 80] width 27 height 18
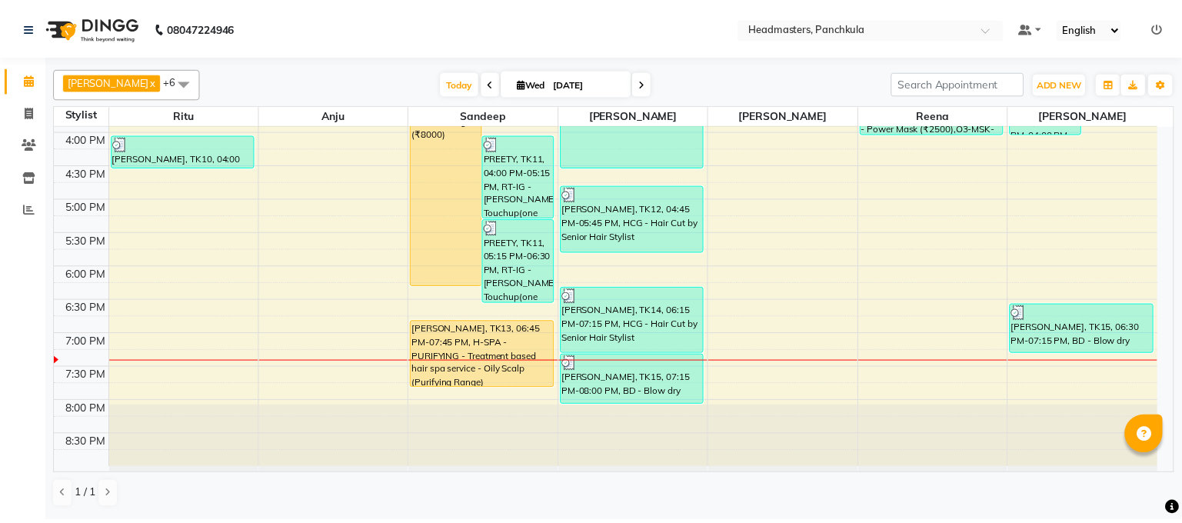
scroll to position [330, 0]
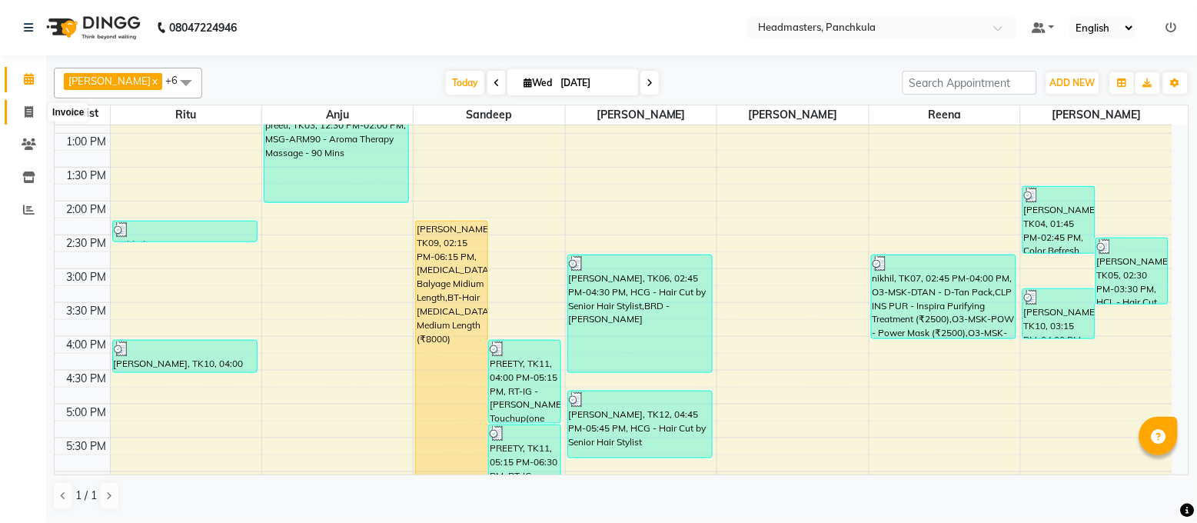
click at [28, 118] on span at bounding box center [28, 113] width 27 height 18
select select "service"
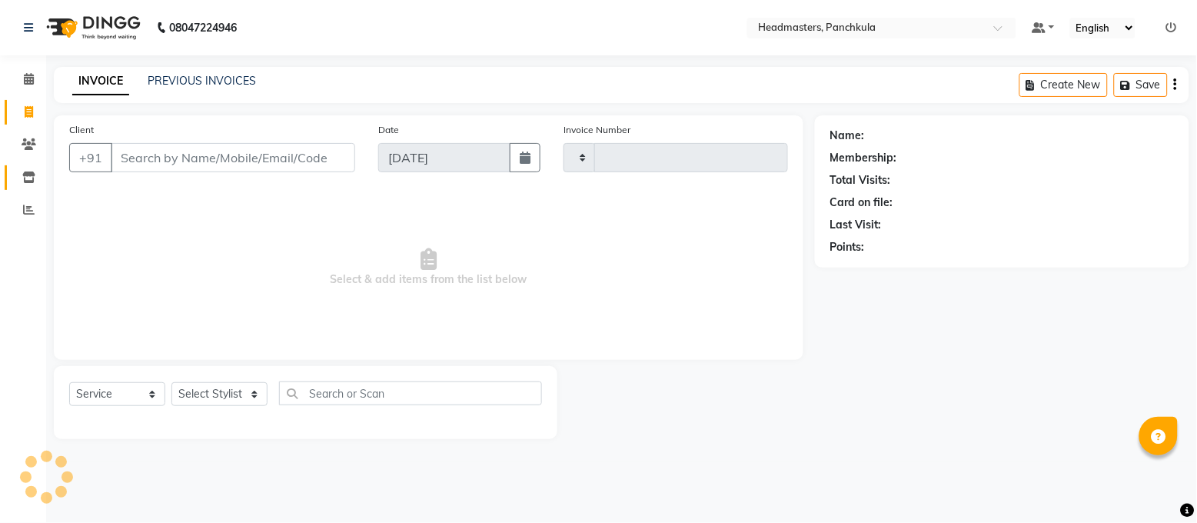
type input "2888"
select select "7376"
click at [27, 148] on icon at bounding box center [29, 144] width 15 height 12
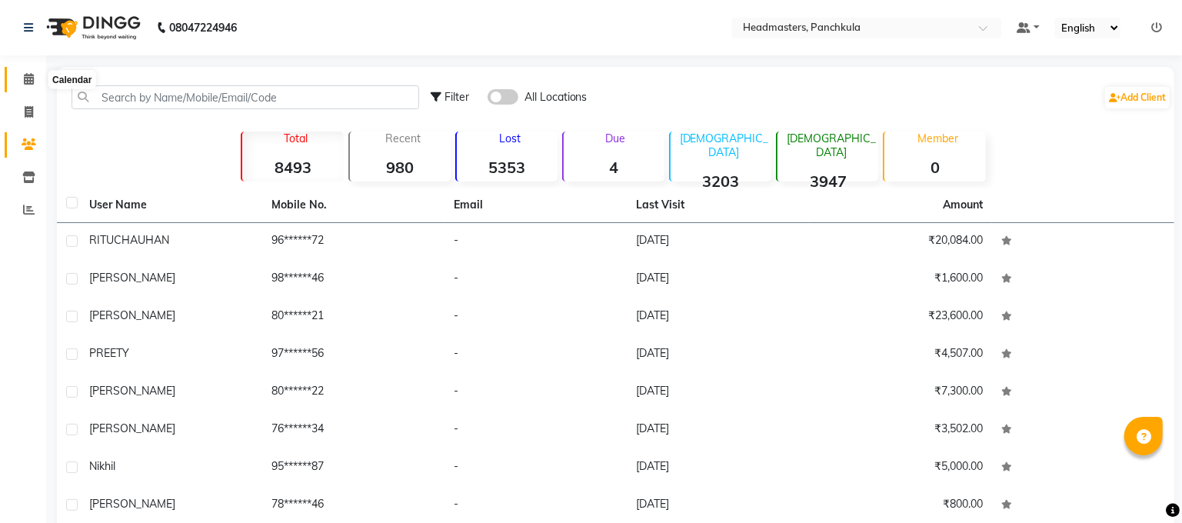
click at [26, 81] on icon at bounding box center [29, 79] width 10 height 12
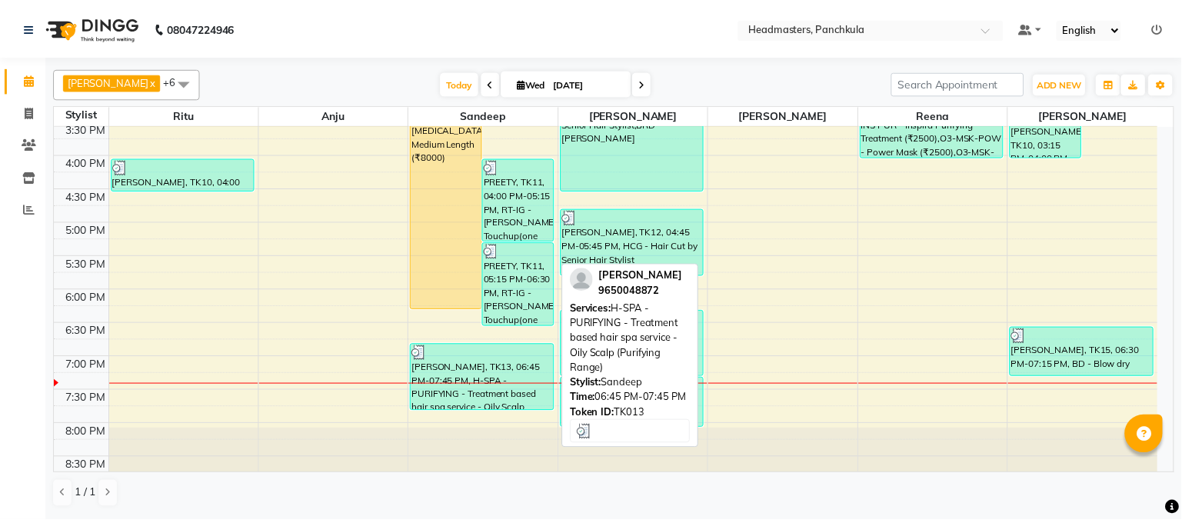
scroll to position [535, 0]
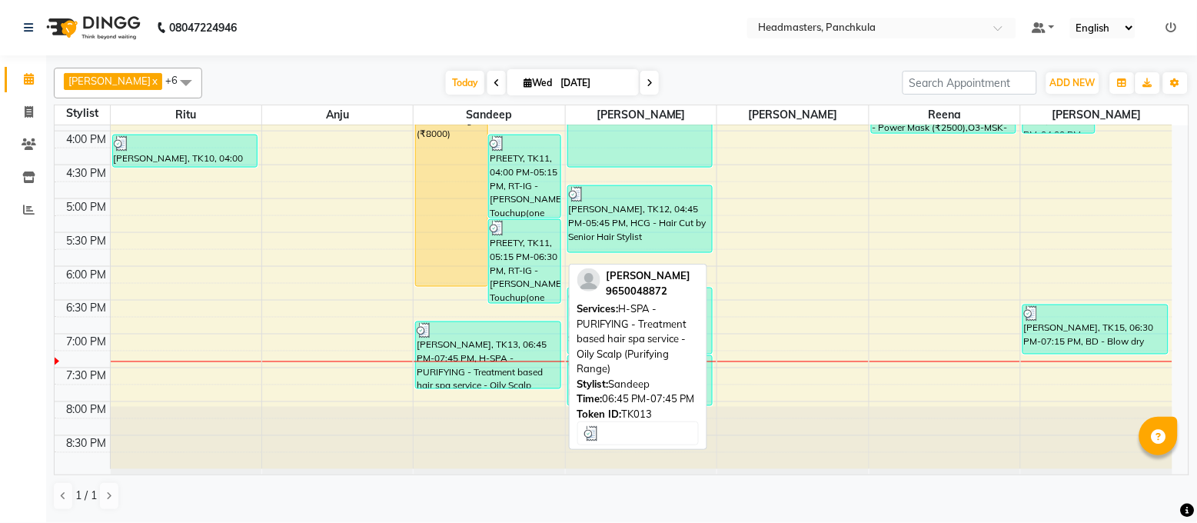
click at [454, 376] on div "[PERSON_NAME], TK13, 06:45 PM-07:45 PM, H-SPA - PURIFYING - Treatment based hai…" at bounding box center [488, 355] width 145 height 66
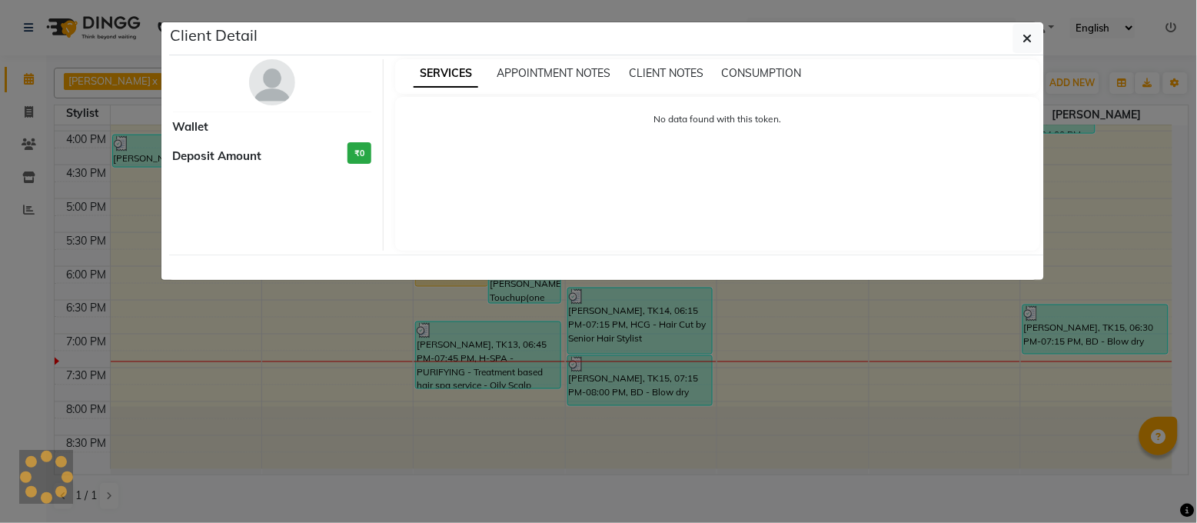
select select "3"
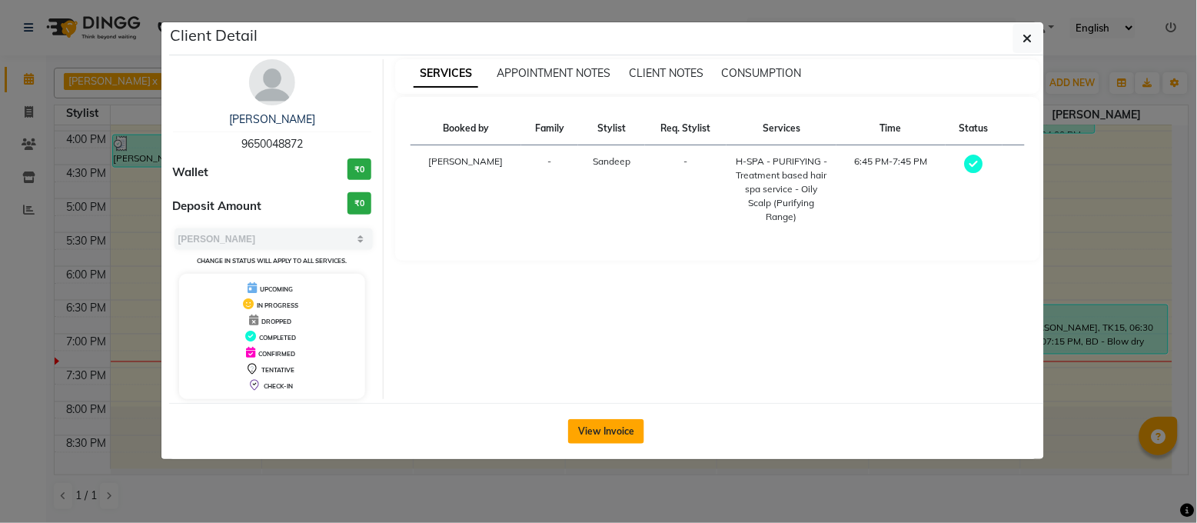
click at [589, 431] on button "View Invoice" at bounding box center [606, 431] width 76 height 25
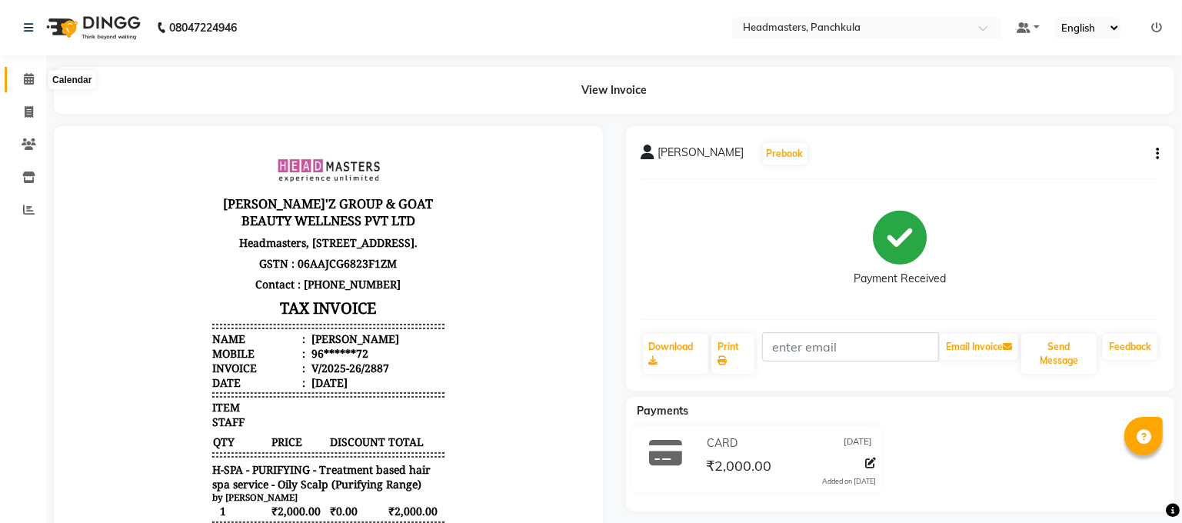
click at [23, 86] on span at bounding box center [28, 80] width 27 height 18
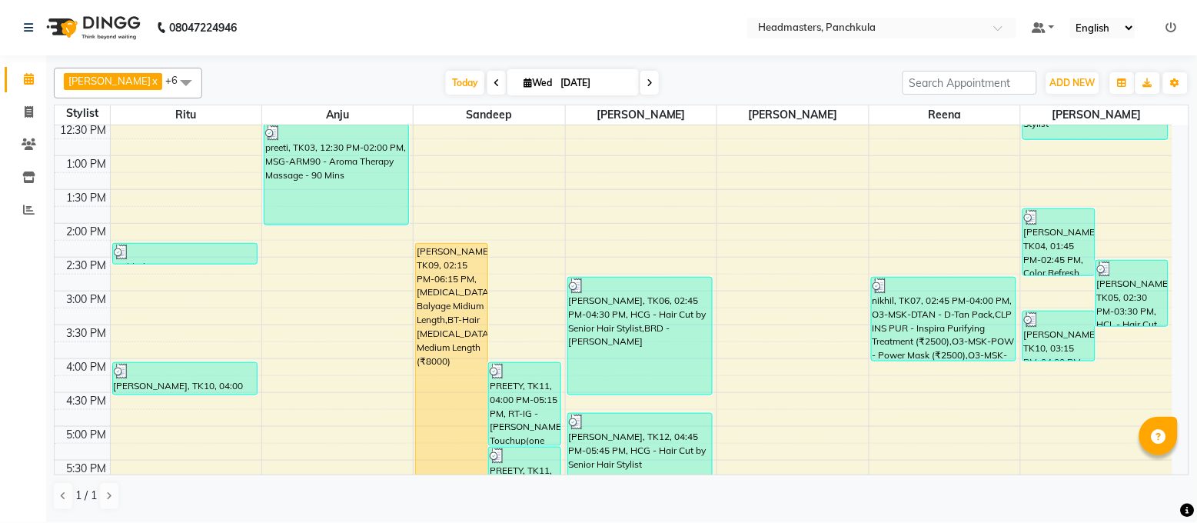
scroll to position [512, 0]
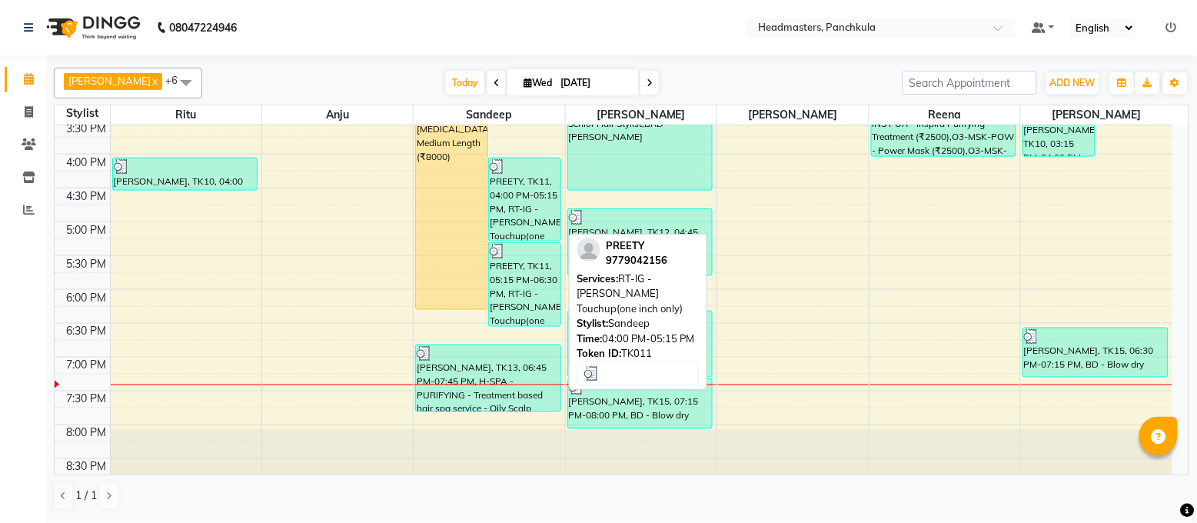
click at [523, 218] on div "PREETY, TK11, 04:00 PM-05:15 PM, RT-IG - [PERSON_NAME] Touchup(one inch only)" at bounding box center [524, 199] width 71 height 82
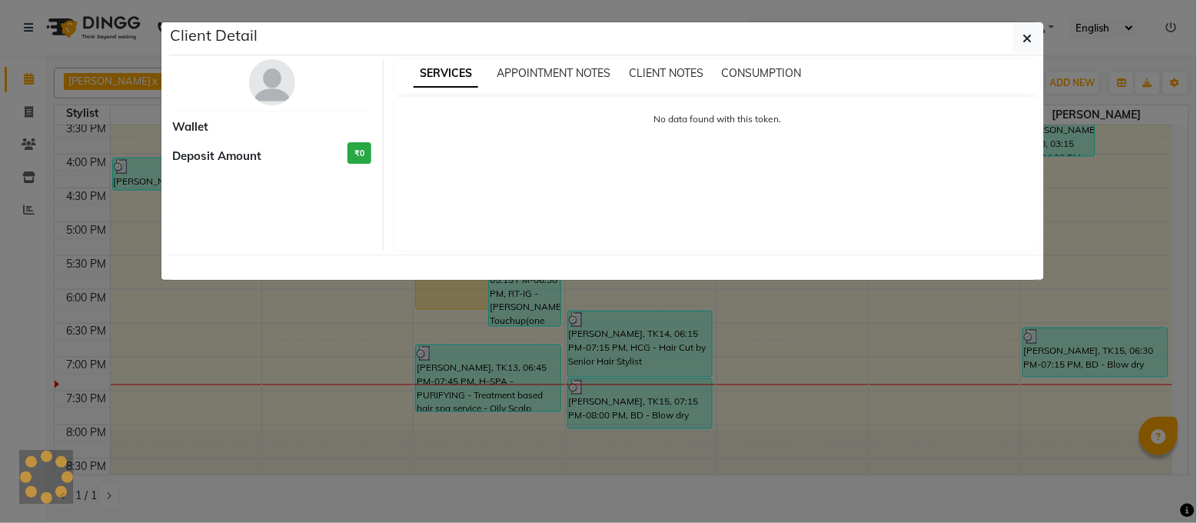
select select "3"
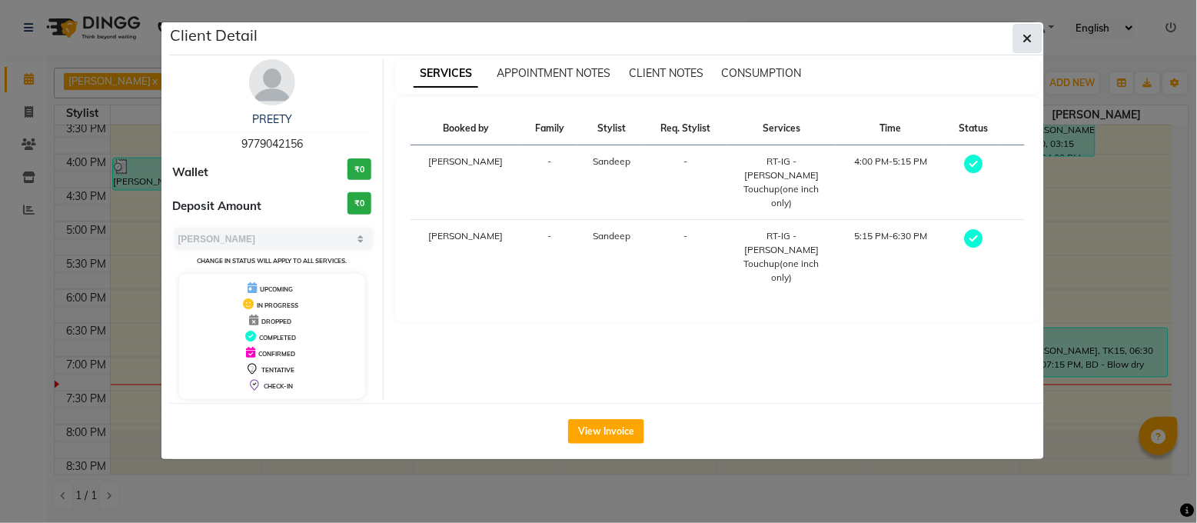
click at [1040, 42] on button "button" at bounding box center [1027, 38] width 29 height 29
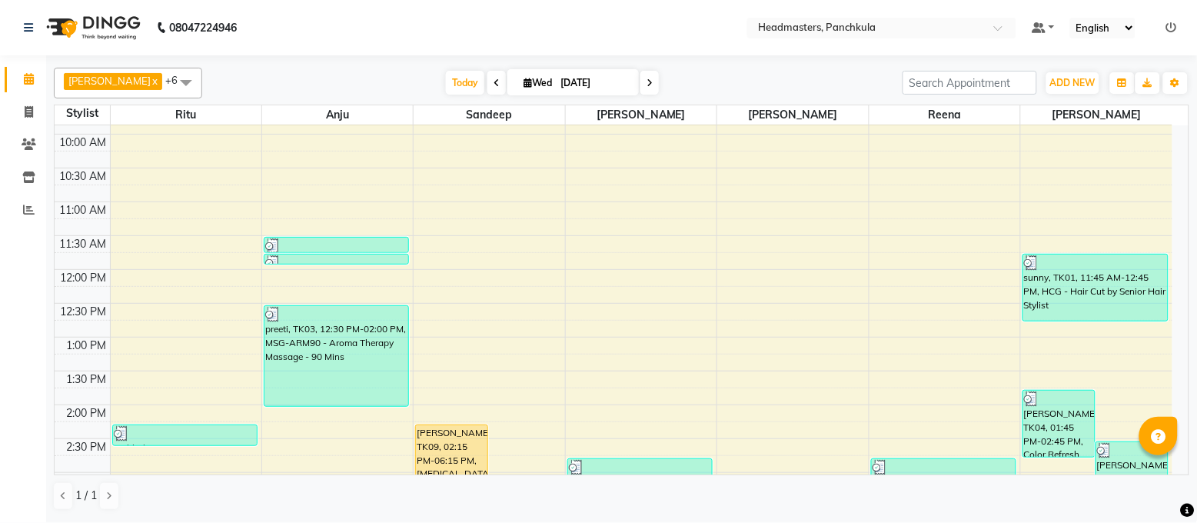
scroll to position [0, 0]
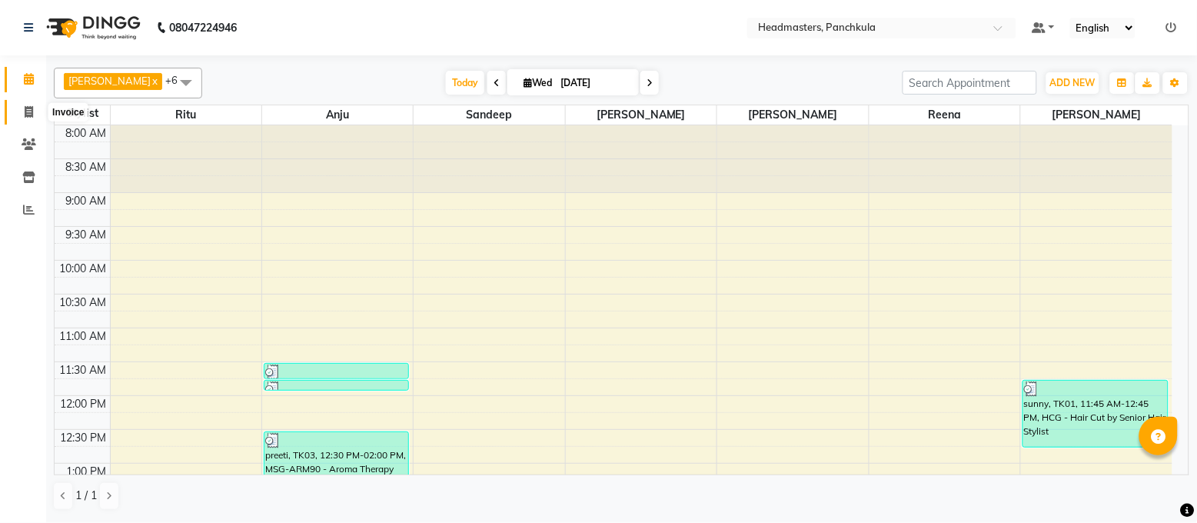
click at [34, 108] on span at bounding box center [28, 113] width 27 height 18
select select "service"
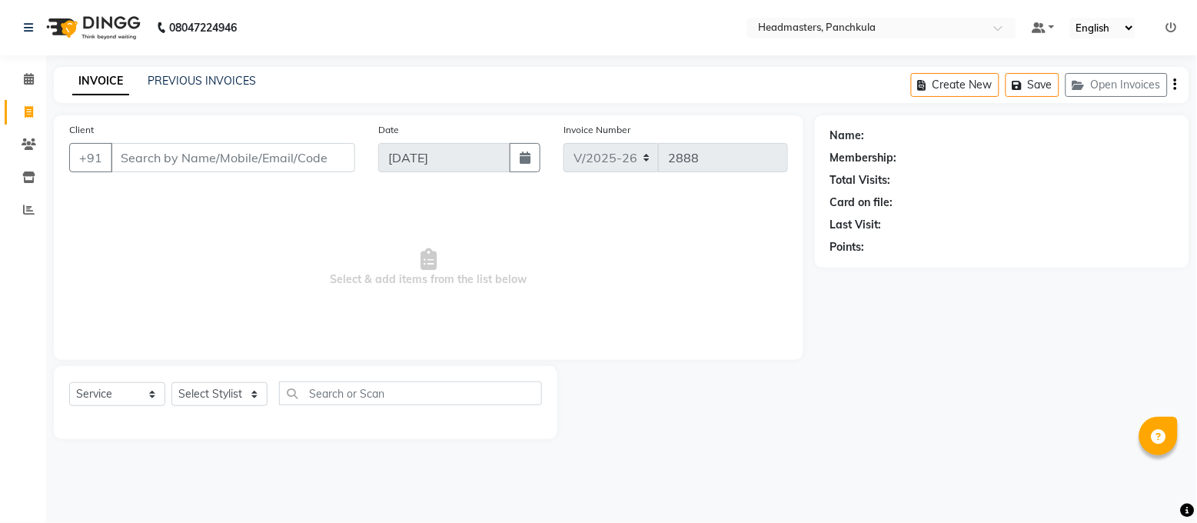
type input "5"
